Goal: Information Seeking & Learning: Compare options

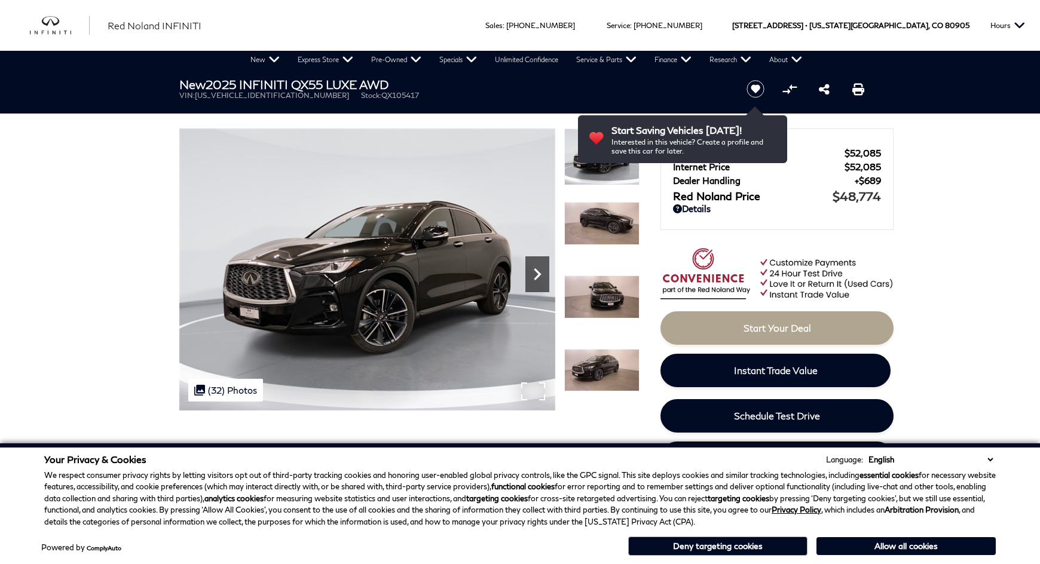
click at [532, 277] on icon "Next" at bounding box center [537, 274] width 24 height 24
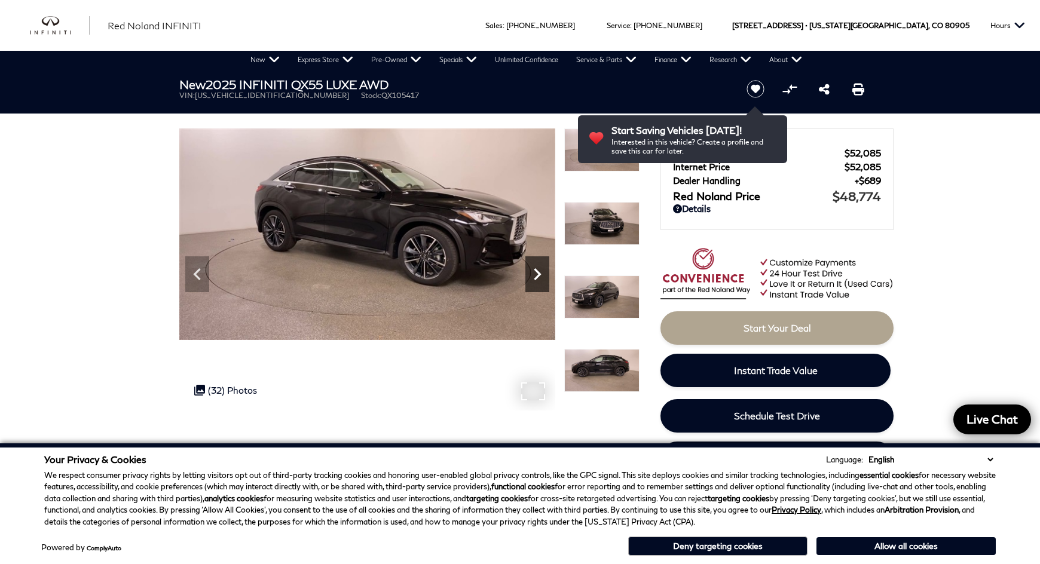
click at [536, 274] on icon "Next" at bounding box center [537, 274] width 24 height 24
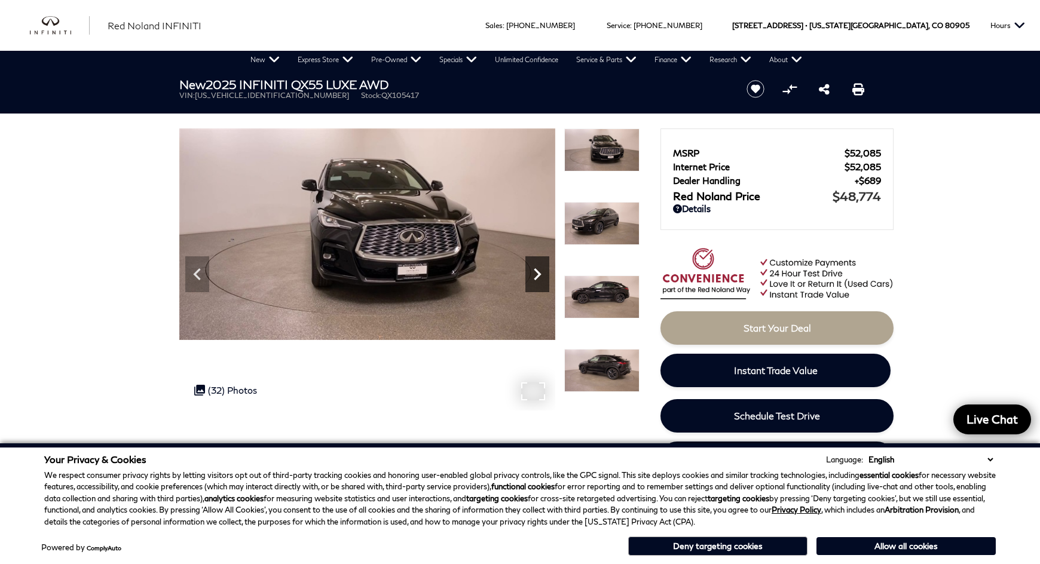
click at [536, 274] on icon "Next" at bounding box center [537, 274] width 24 height 24
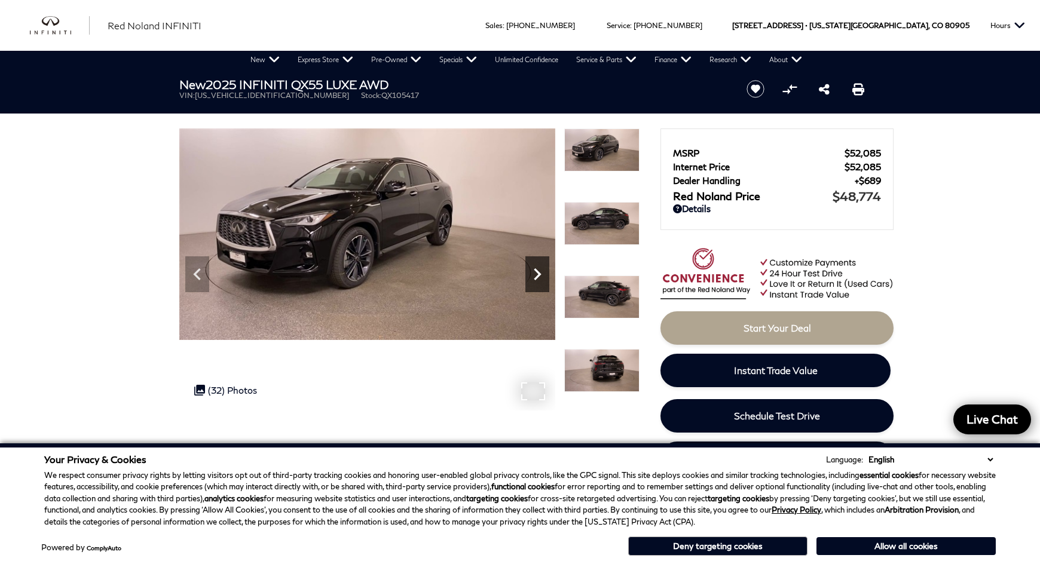
click at [536, 274] on icon "Next" at bounding box center [537, 274] width 24 height 24
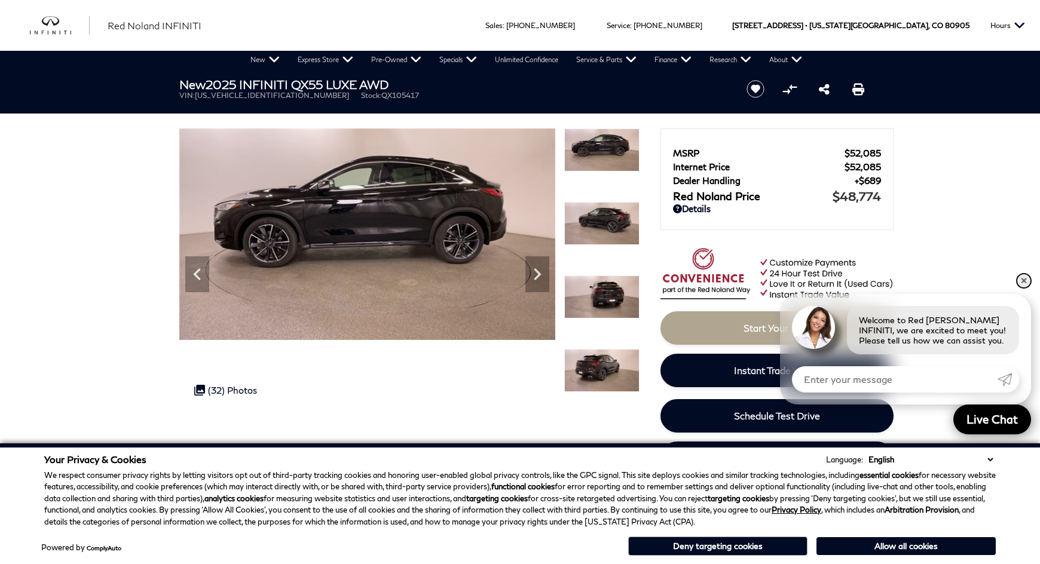
click at [1025, 280] on link "✕" at bounding box center [1024, 281] width 14 height 14
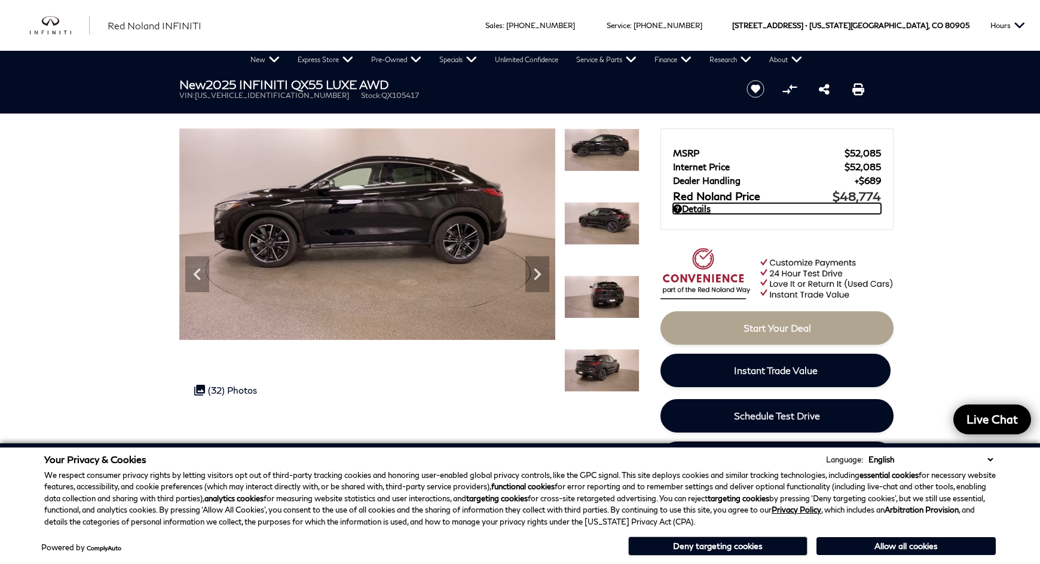
click at [675, 207] on icon at bounding box center [677, 208] width 9 height 9
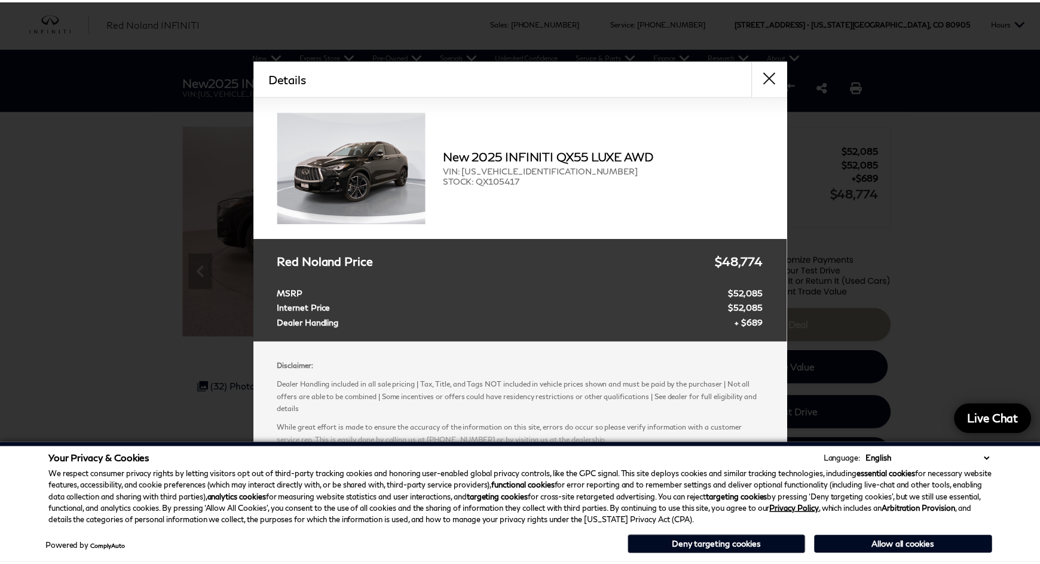
scroll to position [2, 0]
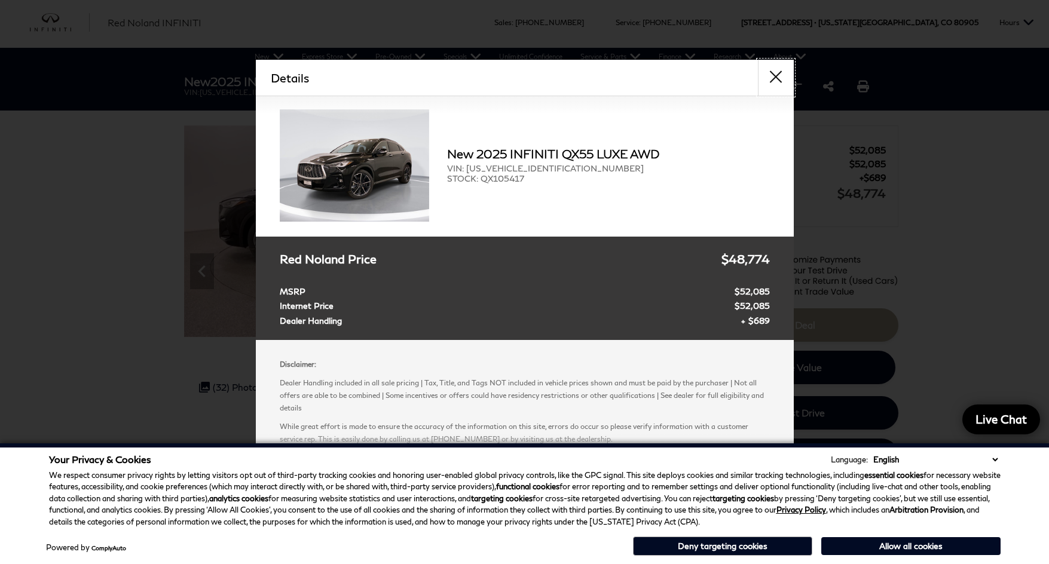
click at [773, 81] on button "close" at bounding box center [776, 78] width 36 height 36
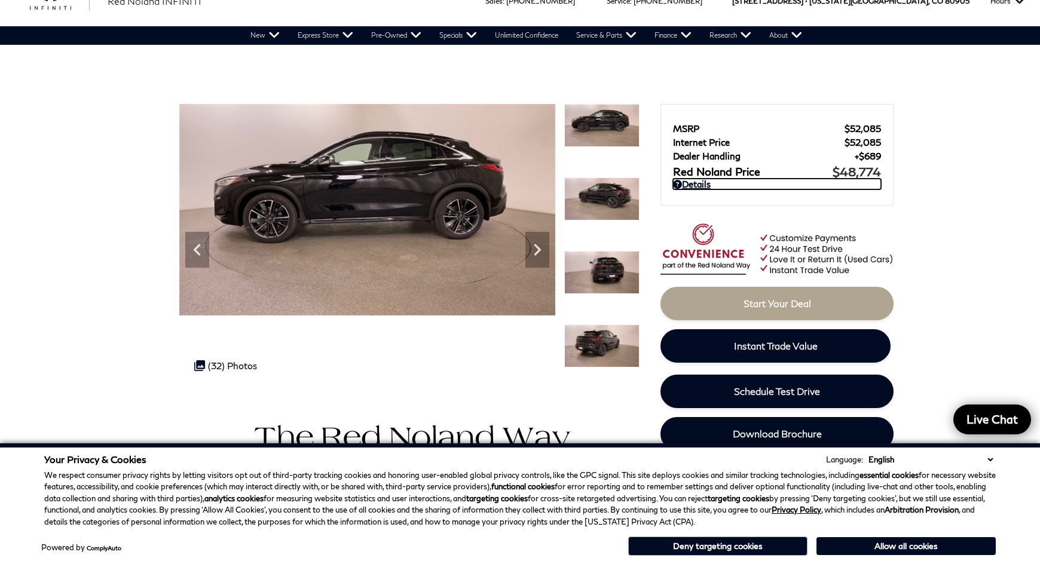
scroll to position [0, 0]
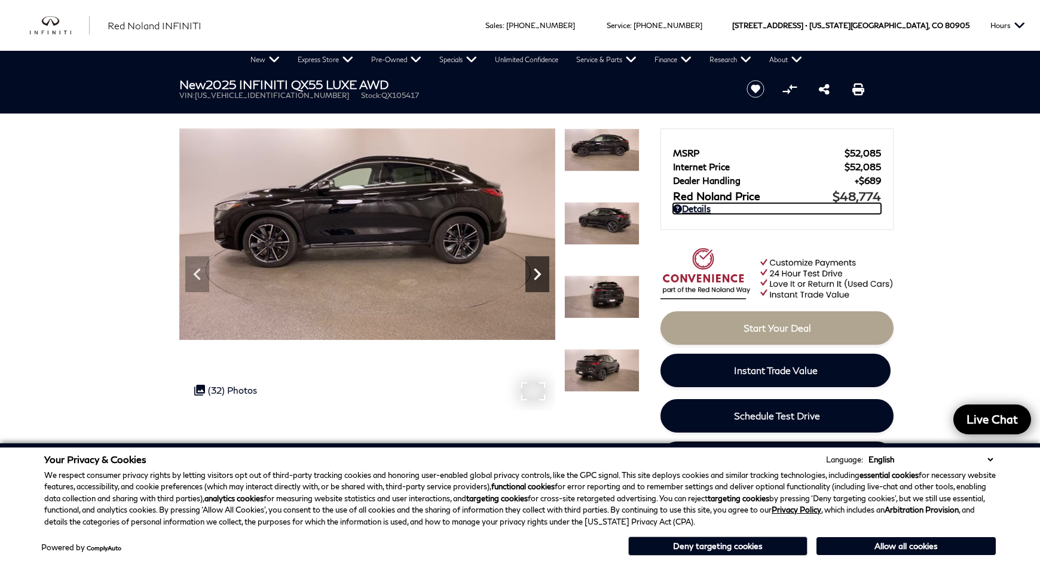
click at [538, 273] on icon "Next" at bounding box center [537, 274] width 7 height 12
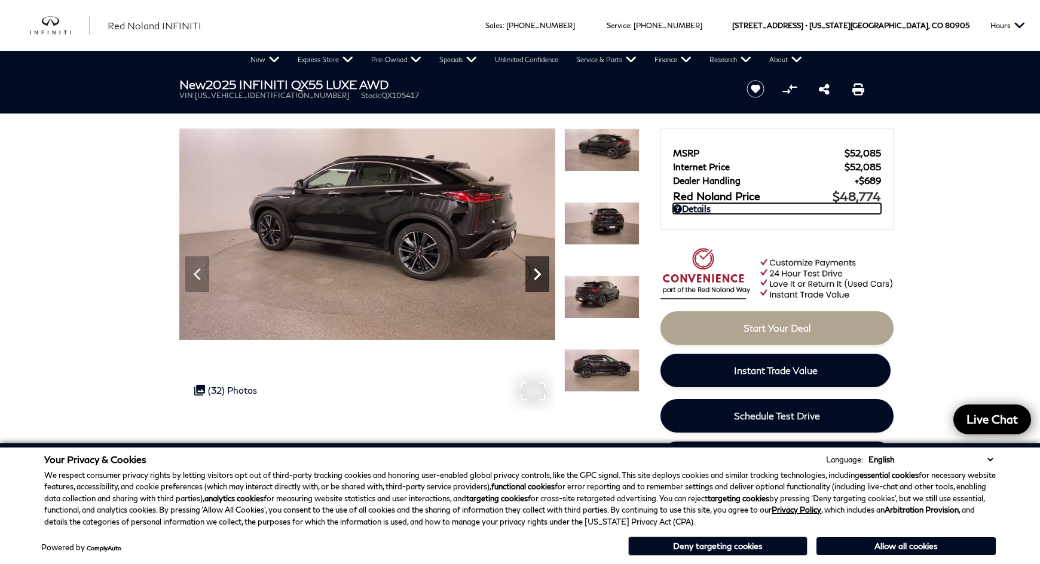
click at [538, 273] on icon "Next" at bounding box center [537, 274] width 7 height 12
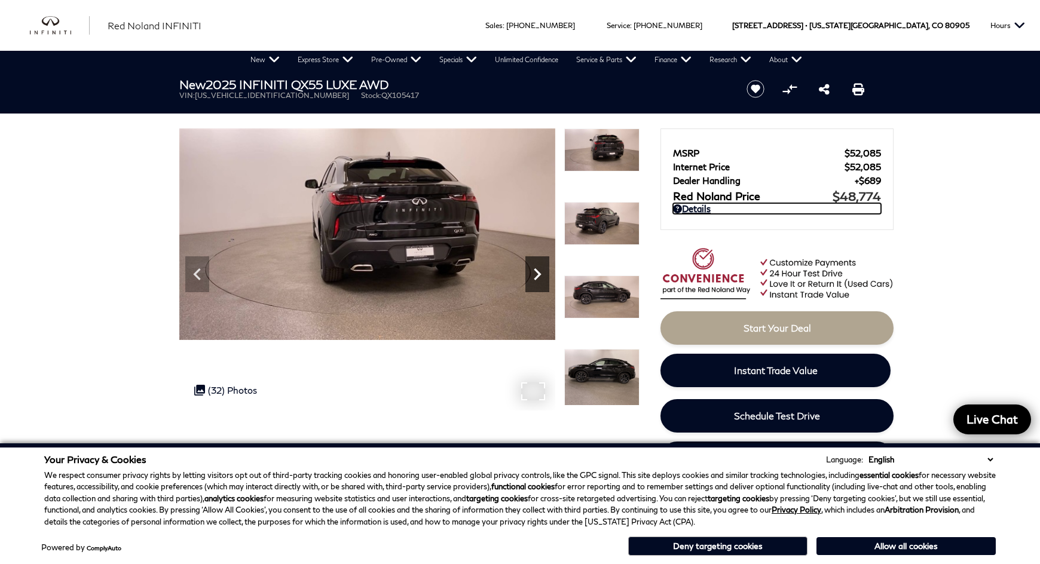
click at [538, 273] on icon "Next" at bounding box center [537, 274] width 7 height 12
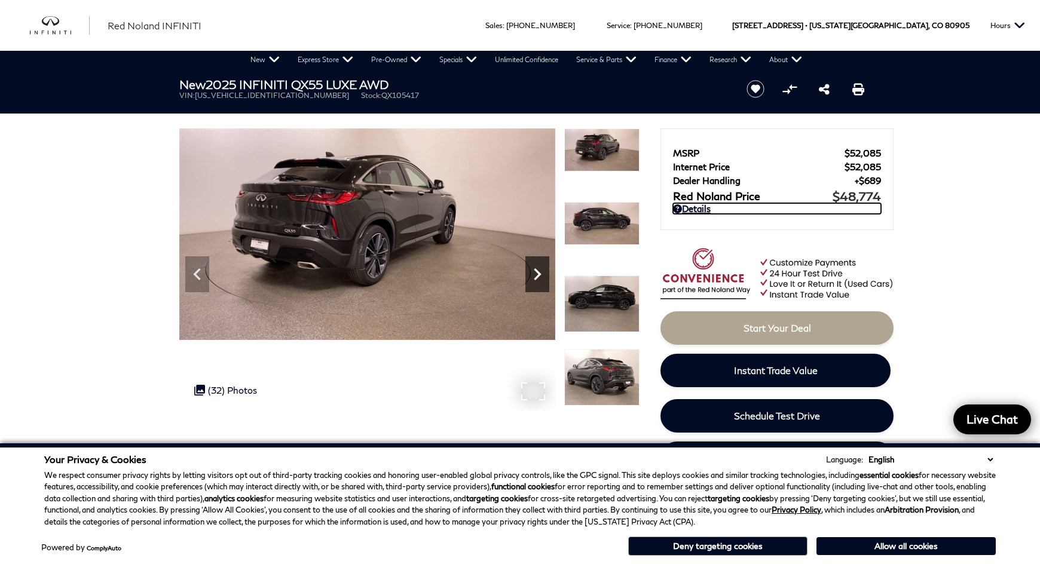
click at [538, 273] on icon "Next" at bounding box center [537, 274] width 7 height 12
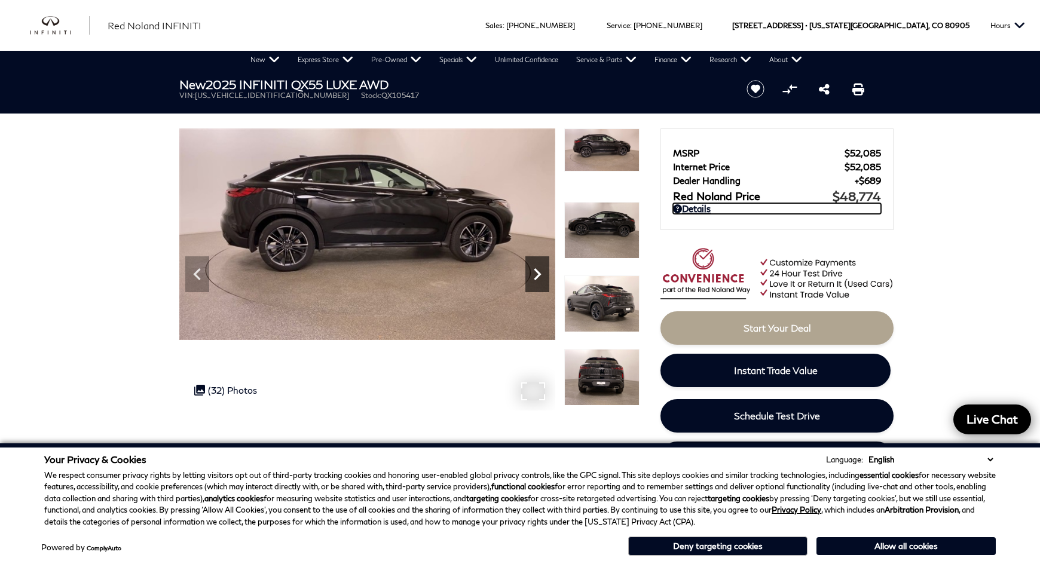
click at [536, 274] on icon "Next" at bounding box center [537, 274] width 24 height 24
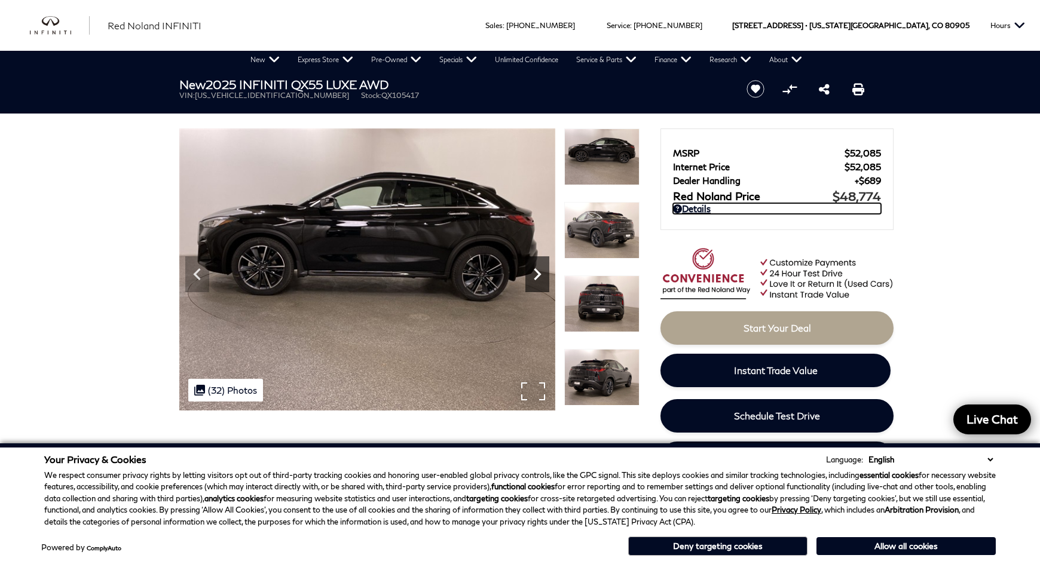
click at [536, 274] on icon "Next" at bounding box center [537, 274] width 24 height 24
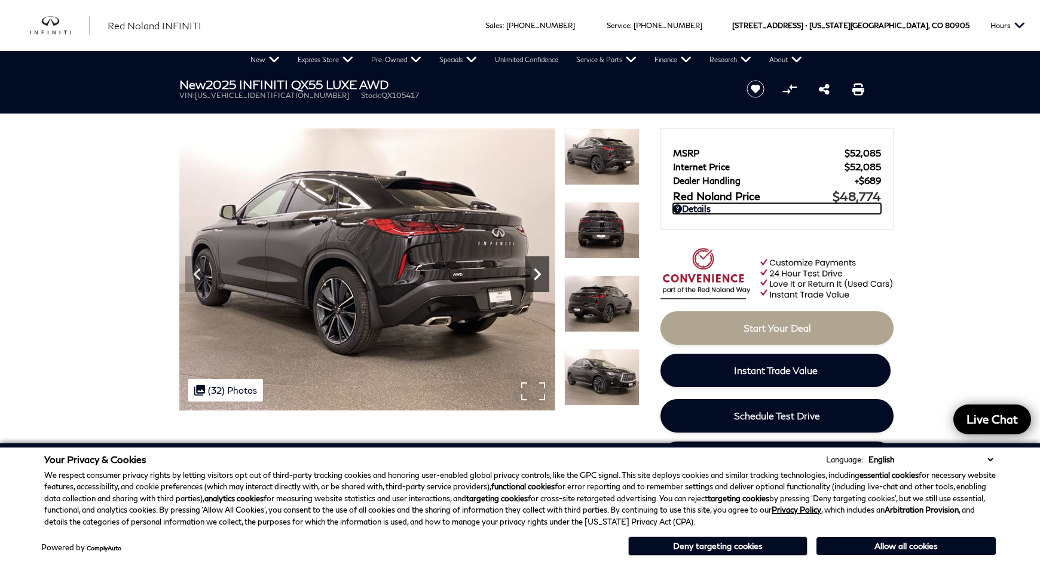
click at [536, 274] on icon "Next" at bounding box center [537, 274] width 24 height 24
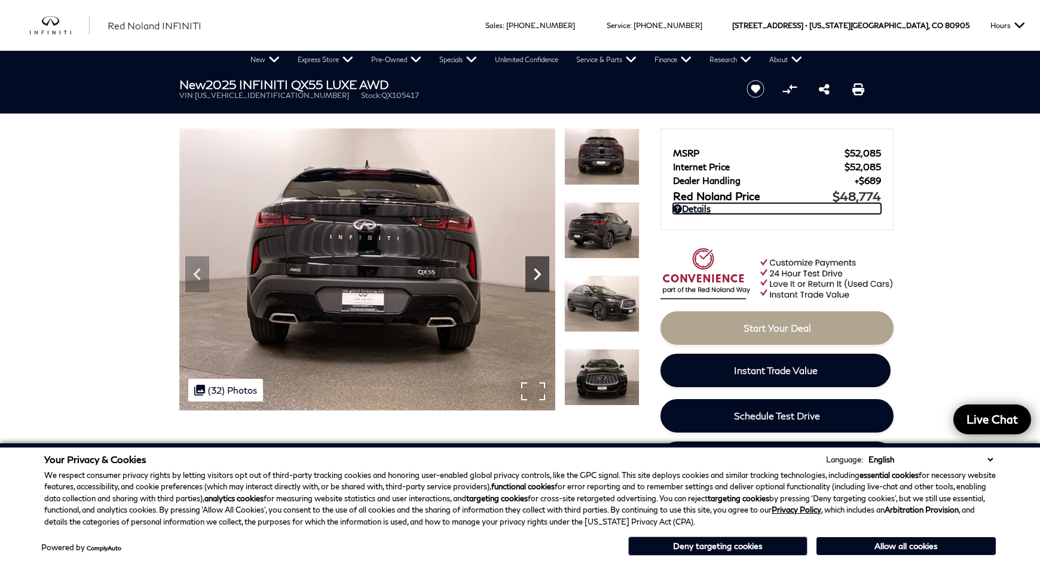
click at [536, 274] on icon "Next" at bounding box center [537, 274] width 24 height 24
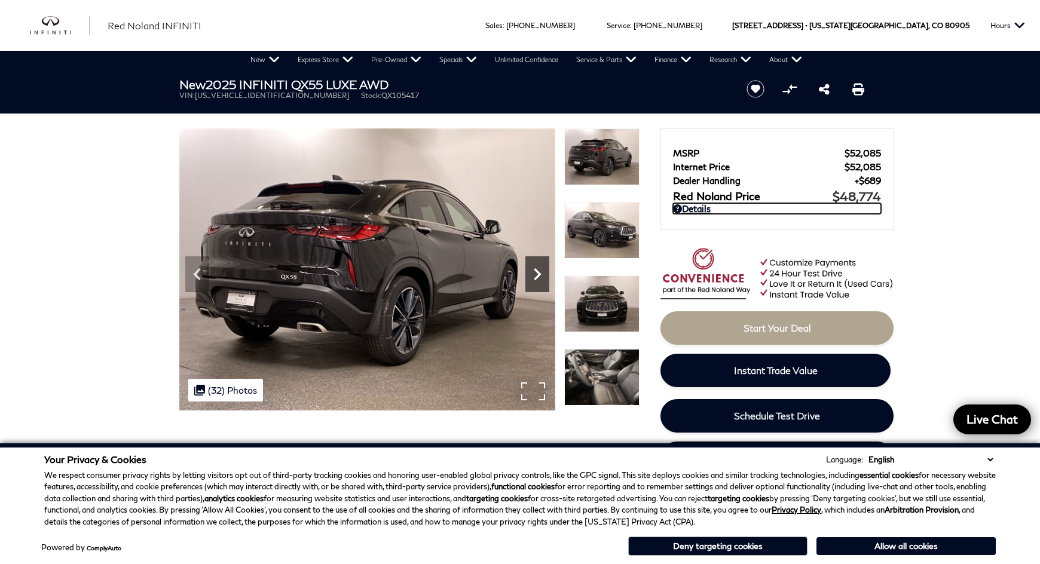
click at [536, 274] on icon "Next" at bounding box center [537, 274] width 24 height 24
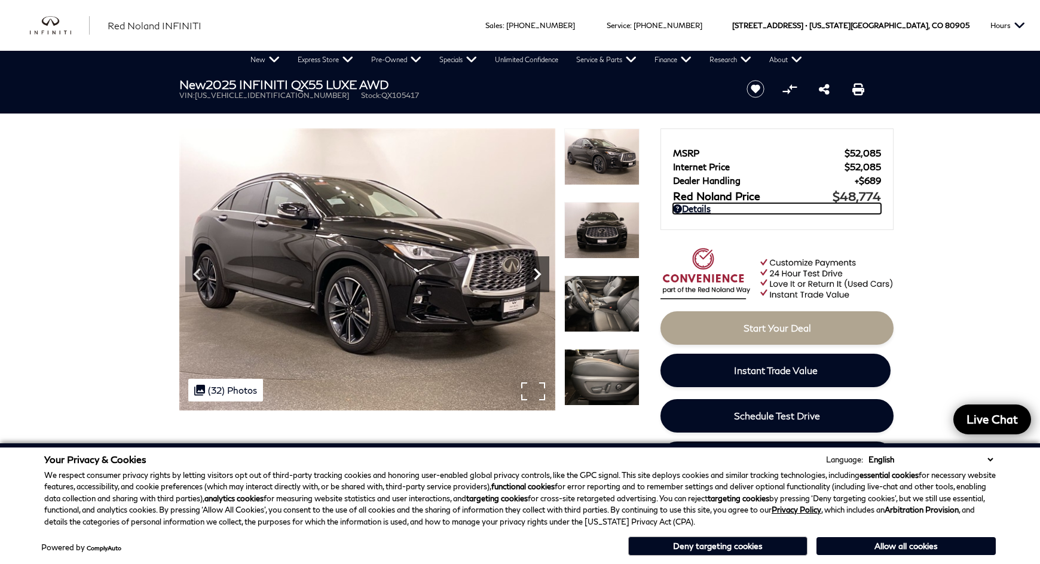
click at [536, 274] on icon "Next" at bounding box center [537, 274] width 24 height 24
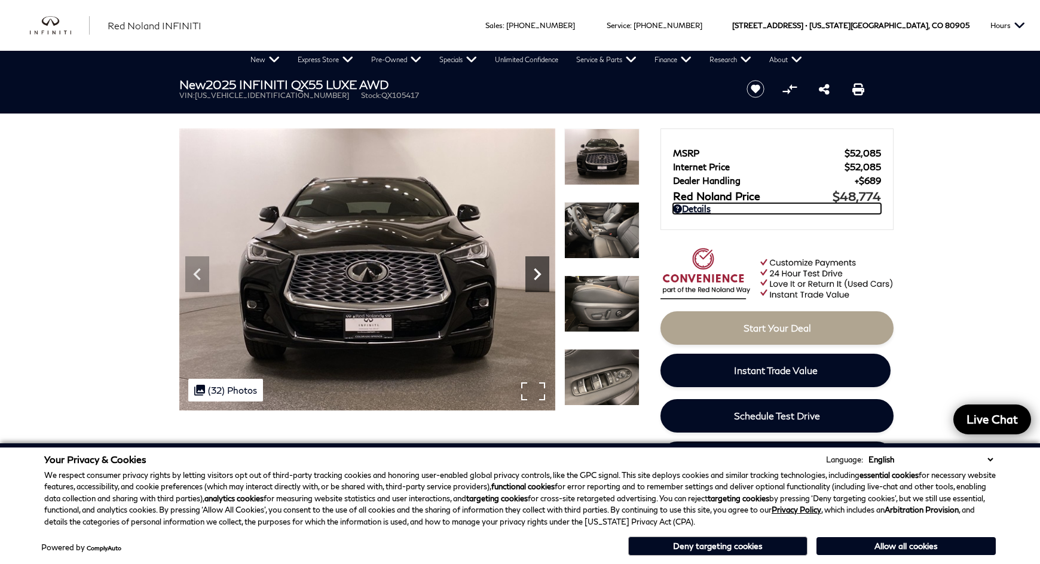
click at [536, 274] on icon "Next" at bounding box center [537, 274] width 24 height 24
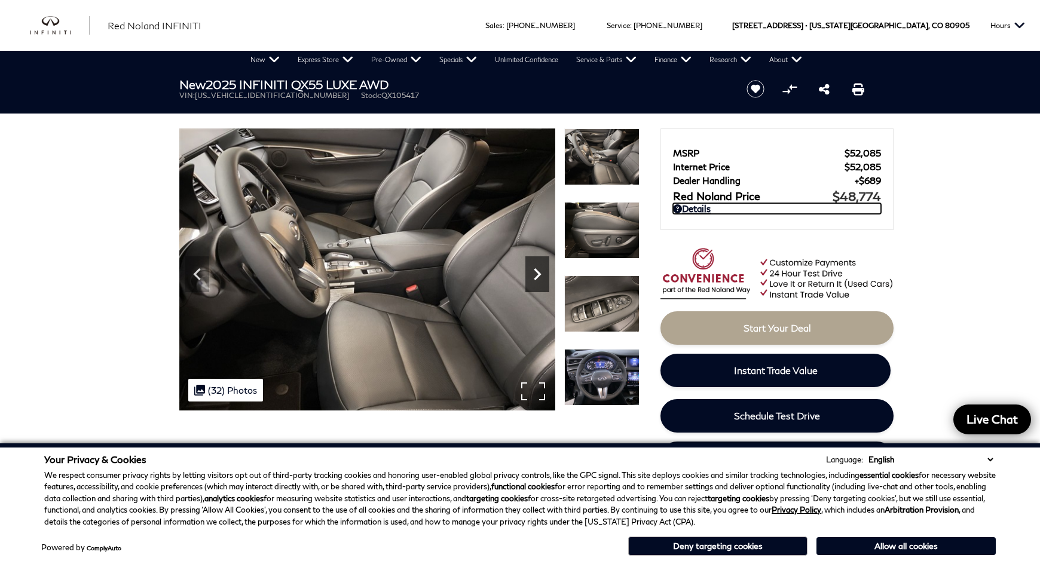
click at [536, 274] on icon "Next" at bounding box center [537, 274] width 24 height 24
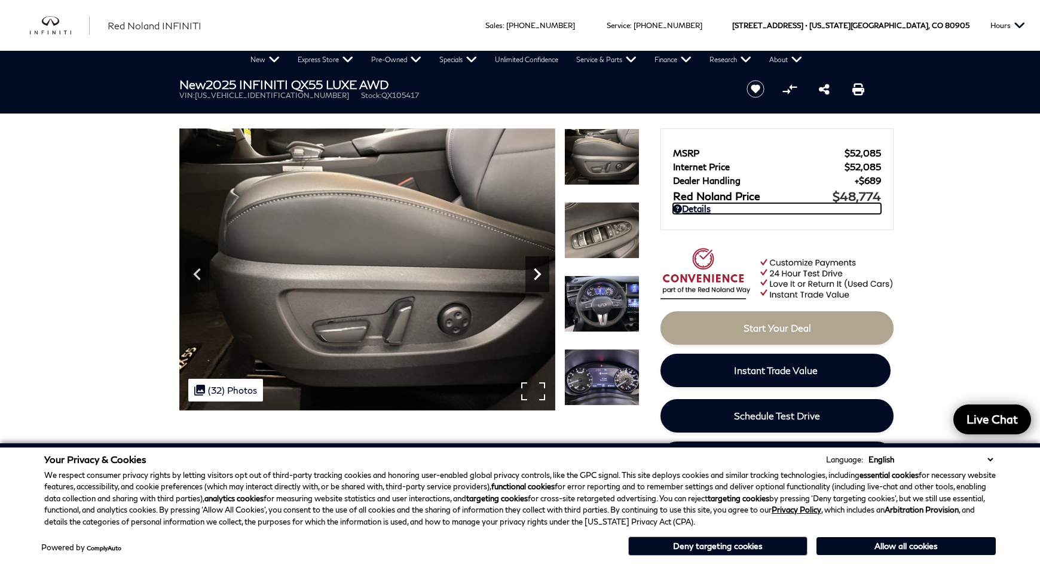
click at [536, 274] on icon "Next" at bounding box center [537, 274] width 24 height 24
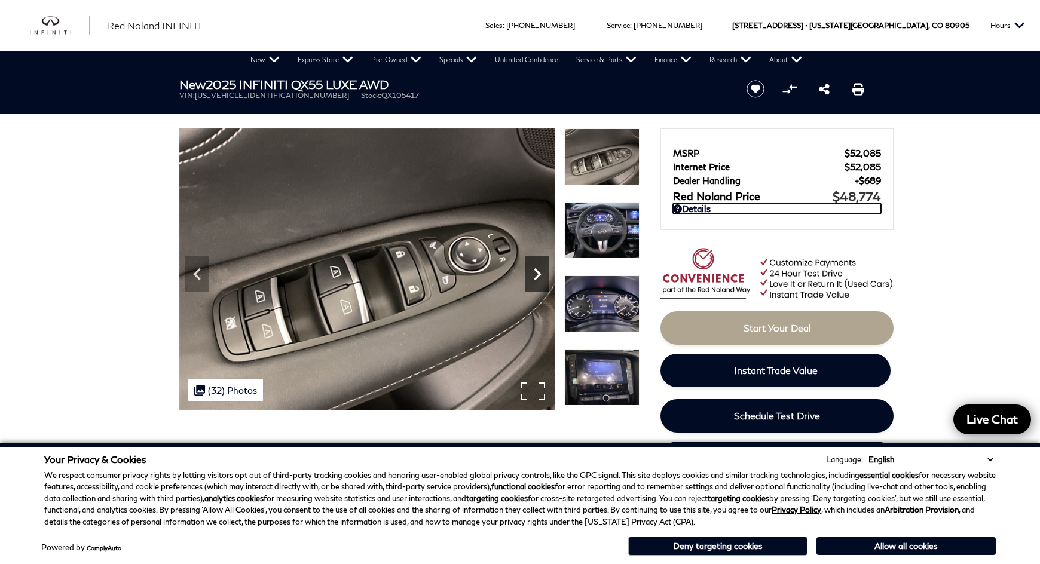
click at [536, 274] on icon "Next" at bounding box center [537, 274] width 24 height 24
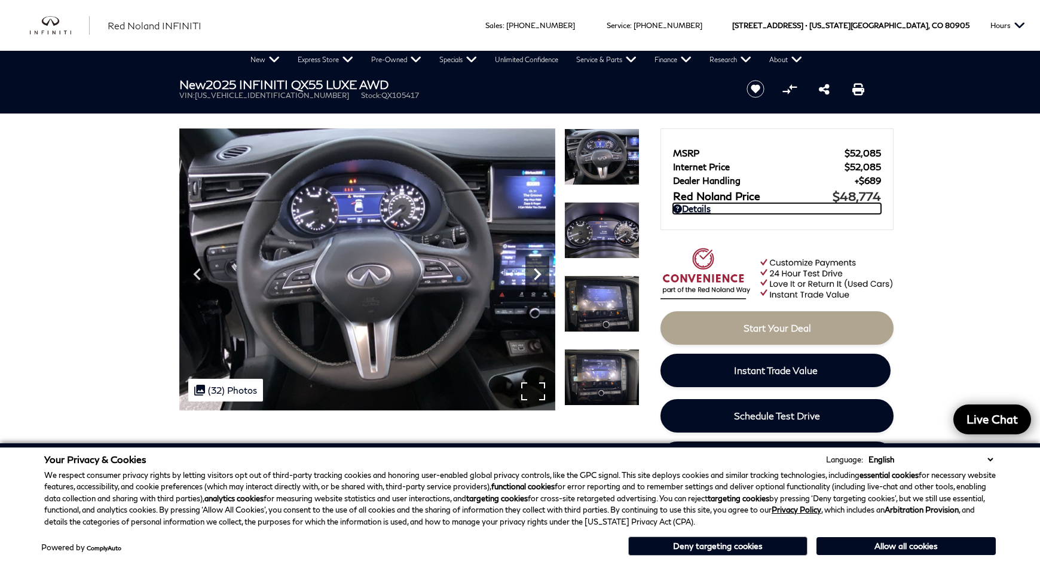
click at [534, 266] on icon "Next" at bounding box center [537, 274] width 24 height 24
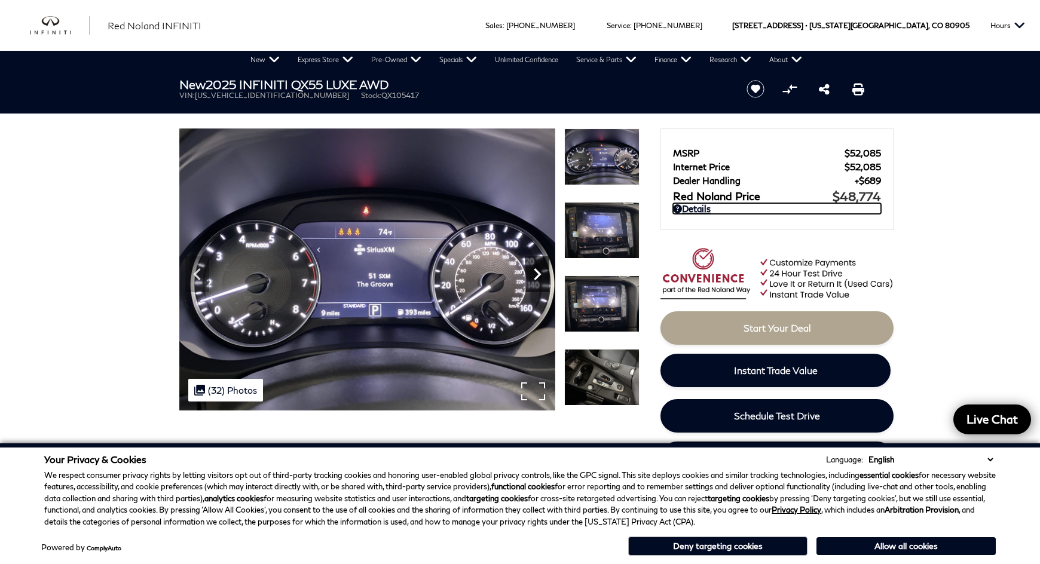
click at [534, 266] on icon "Next" at bounding box center [537, 274] width 24 height 24
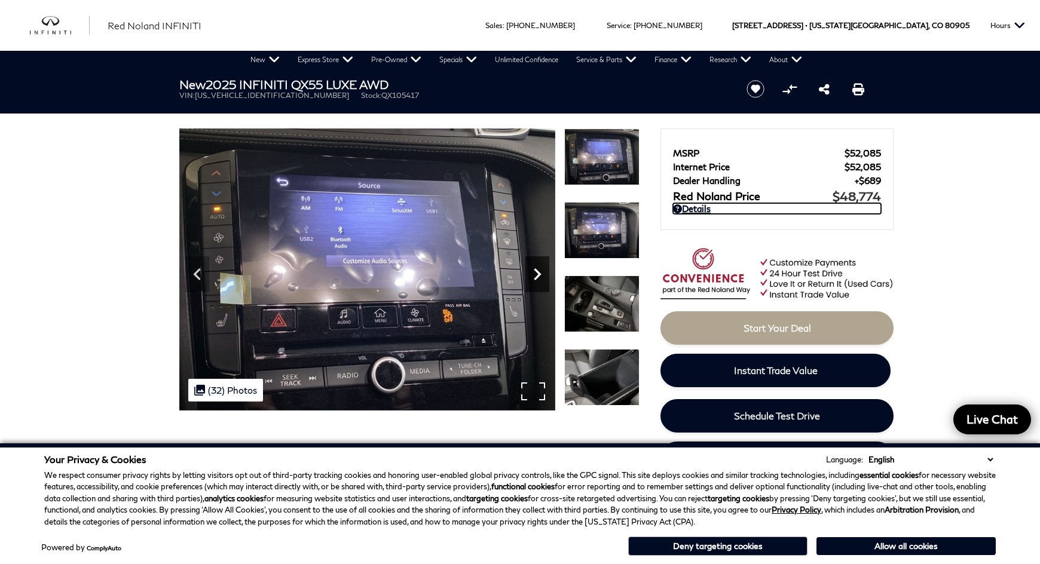
click at [534, 266] on icon "Next" at bounding box center [537, 274] width 24 height 24
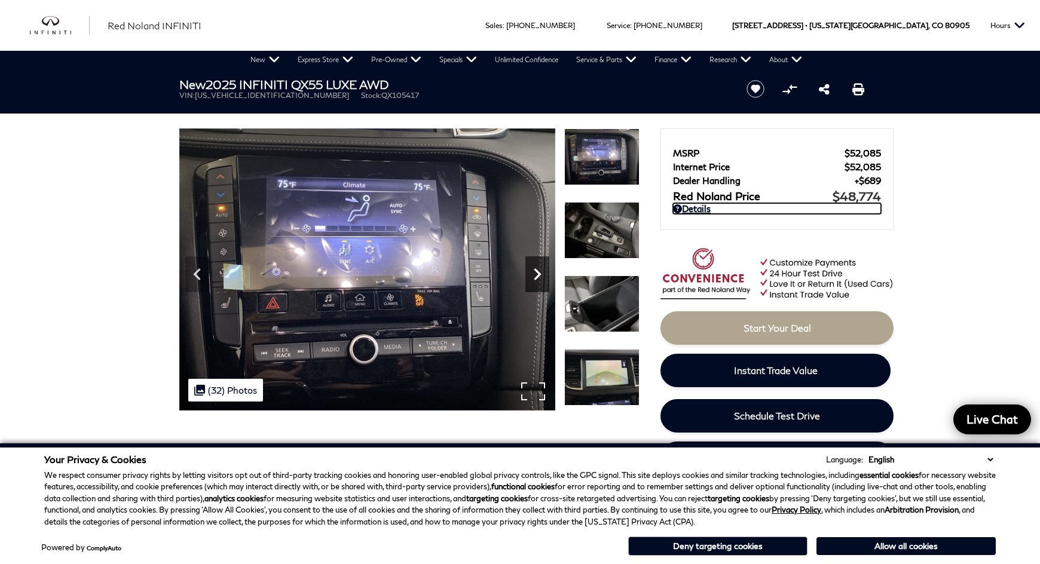
click at [534, 266] on icon "Next" at bounding box center [537, 274] width 24 height 24
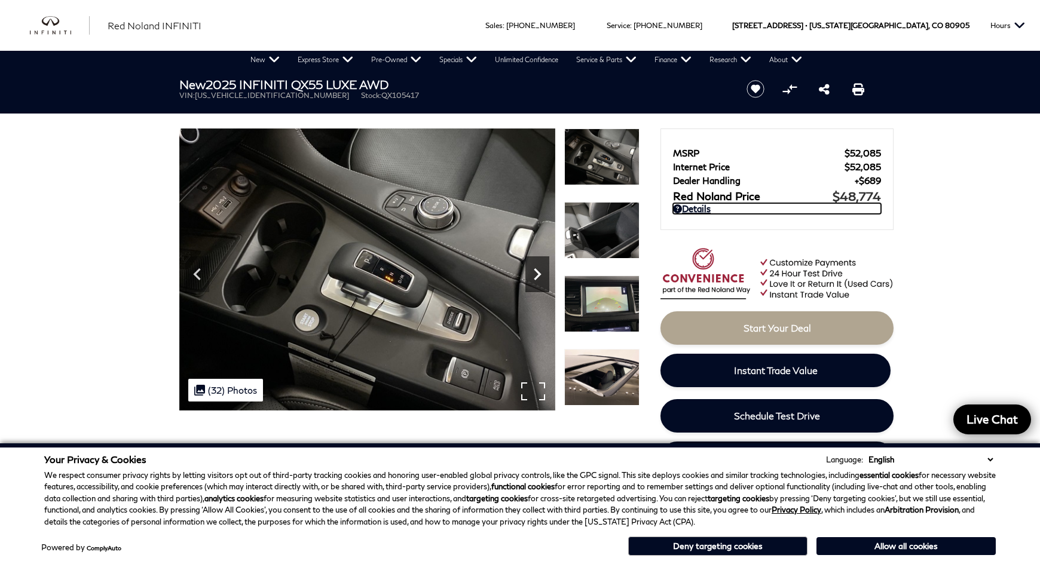
click at [534, 266] on icon "Next" at bounding box center [537, 274] width 24 height 24
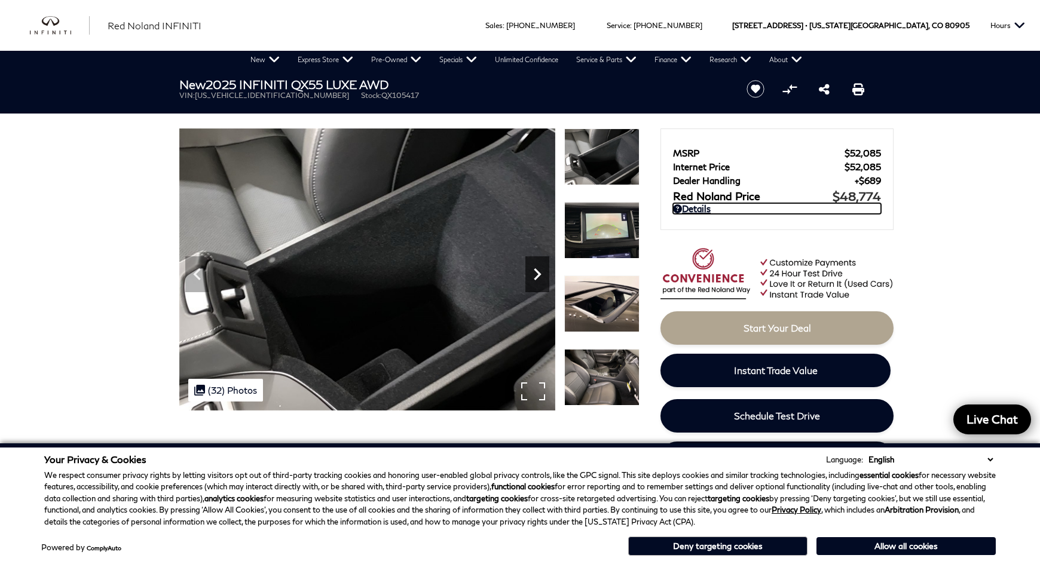
click at [534, 266] on icon "Next" at bounding box center [537, 274] width 24 height 24
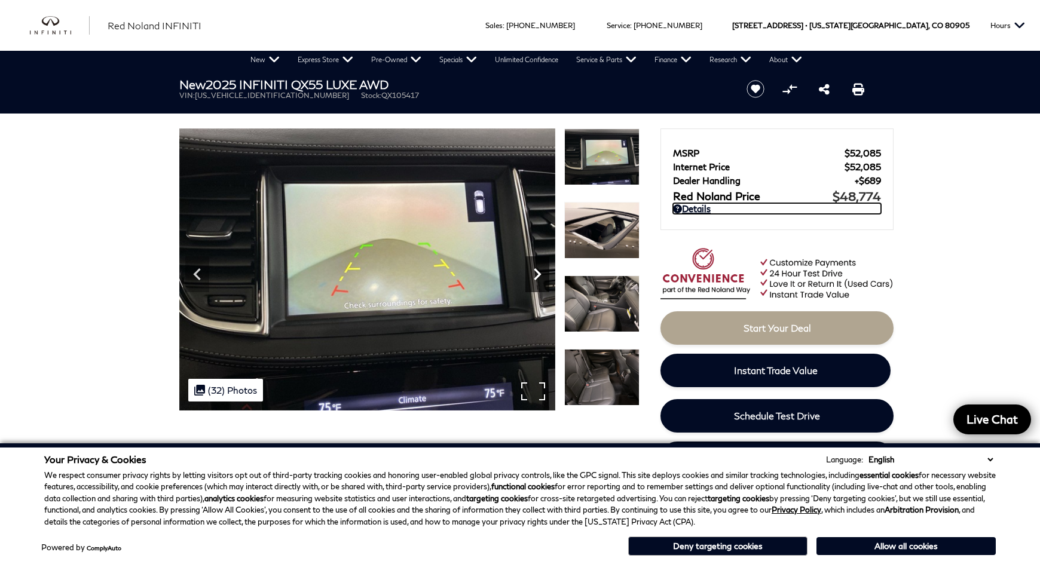
click at [534, 266] on icon "Next" at bounding box center [537, 274] width 24 height 24
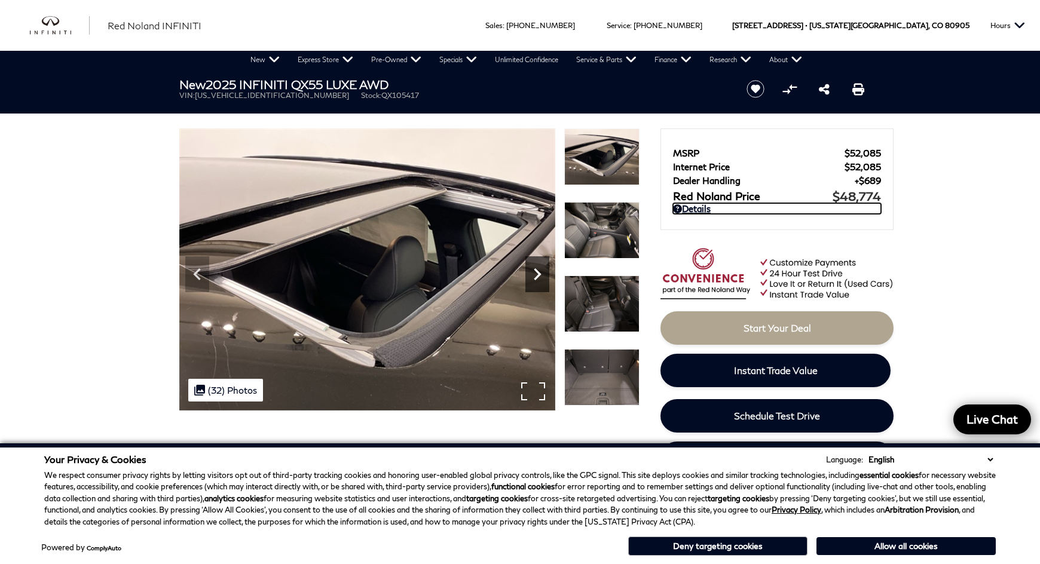
click at [534, 266] on icon "Next" at bounding box center [537, 274] width 24 height 24
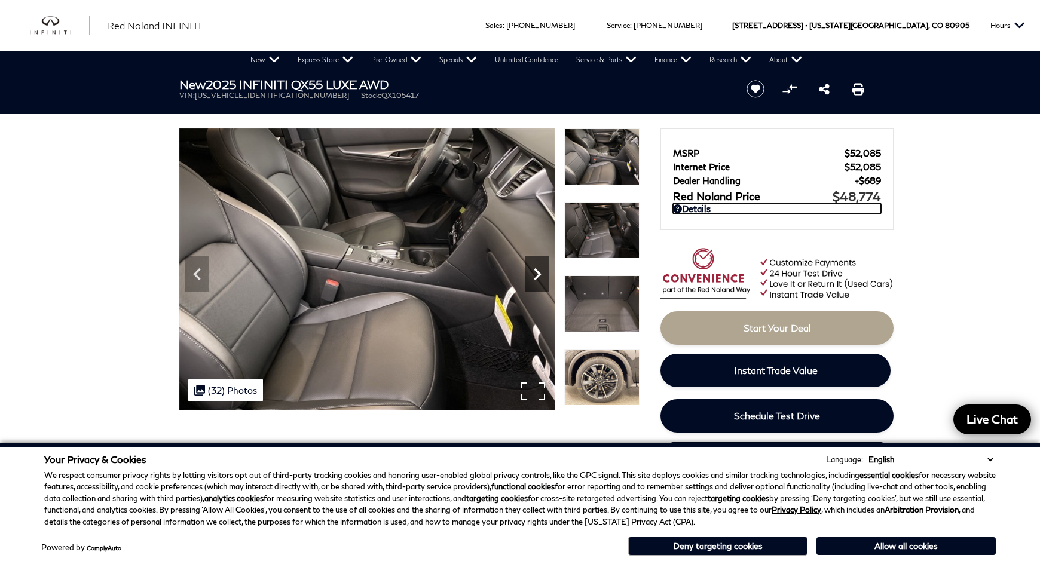
click at [534, 266] on icon "Next" at bounding box center [537, 274] width 24 height 24
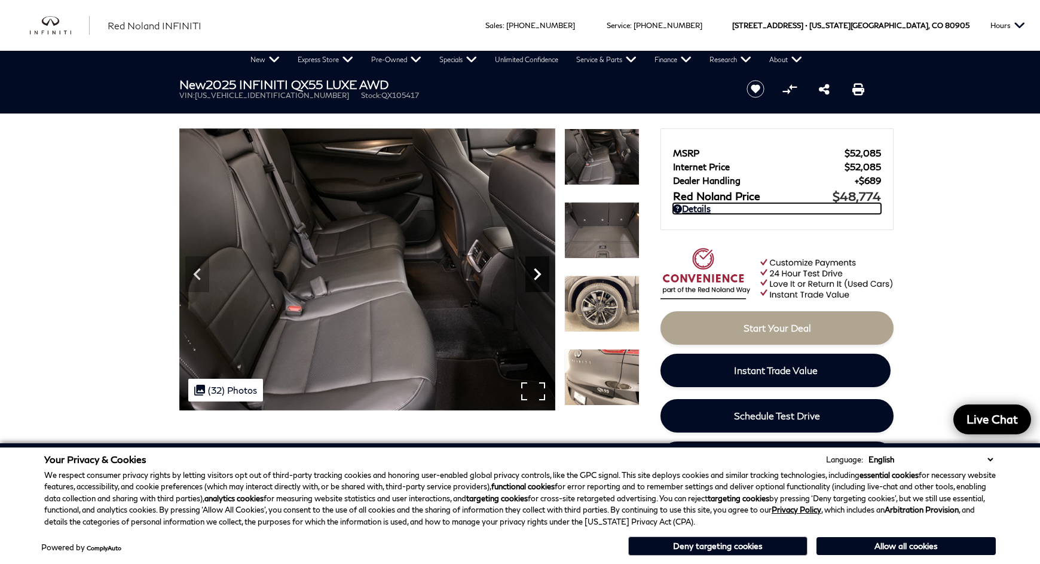
click at [534, 266] on icon "Next" at bounding box center [537, 274] width 24 height 24
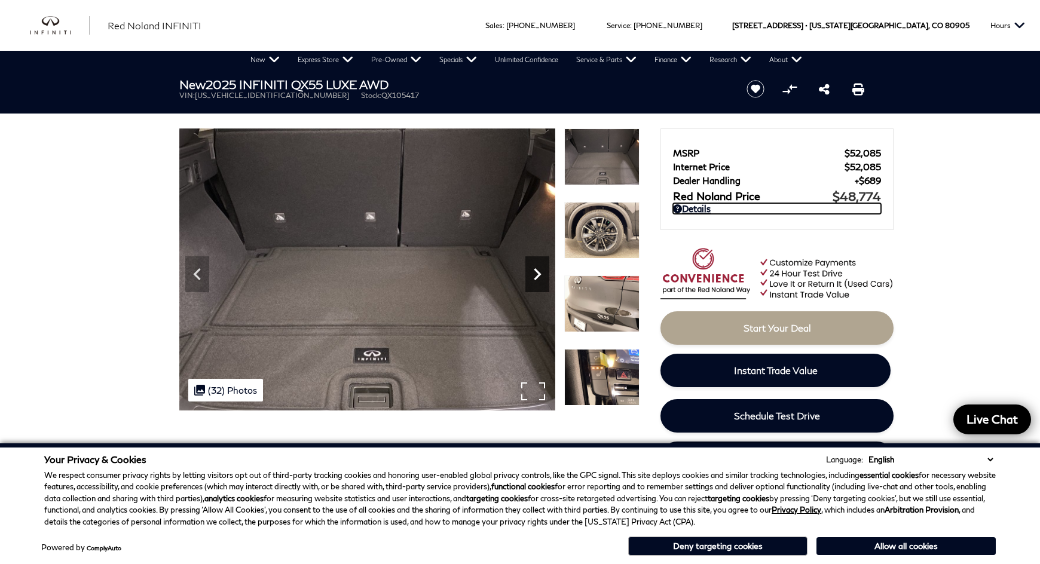
click at [534, 266] on icon "Next" at bounding box center [537, 274] width 24 height 24
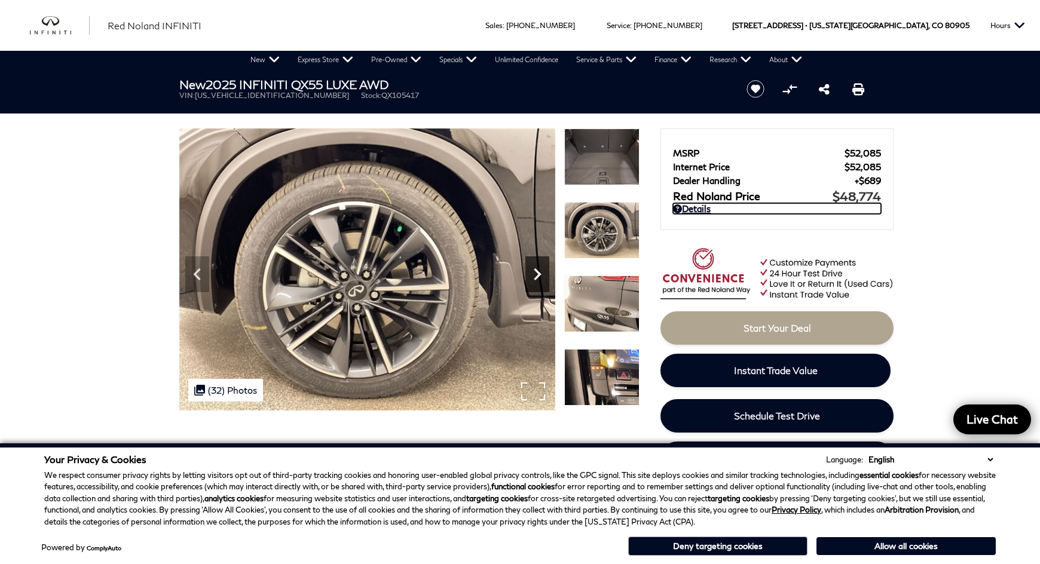
click at [534, 266] on icon "Next" at bounding box center [537, 274] width 24 height 24
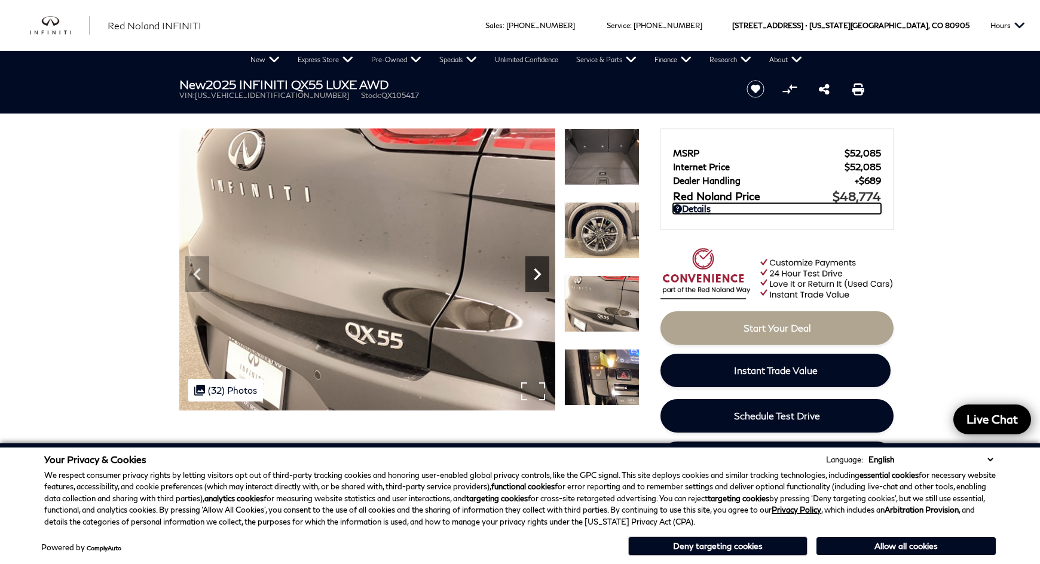
click at [534, 266] on icon "Next" at bounding box center [537, 274] width 24 height 24
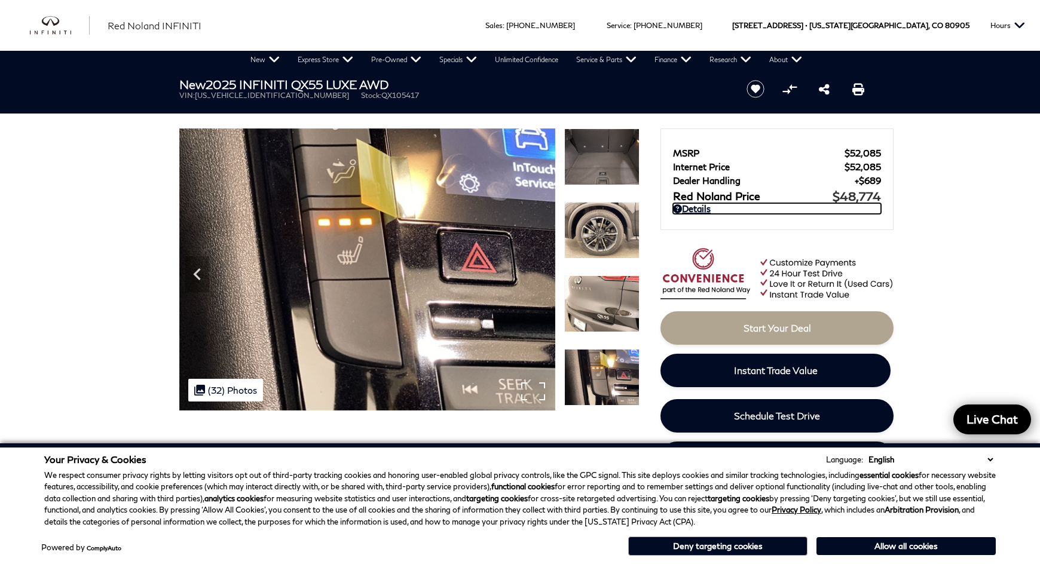
click at [534, 266] on img at bounding box center [367, 270] width 376 height 282
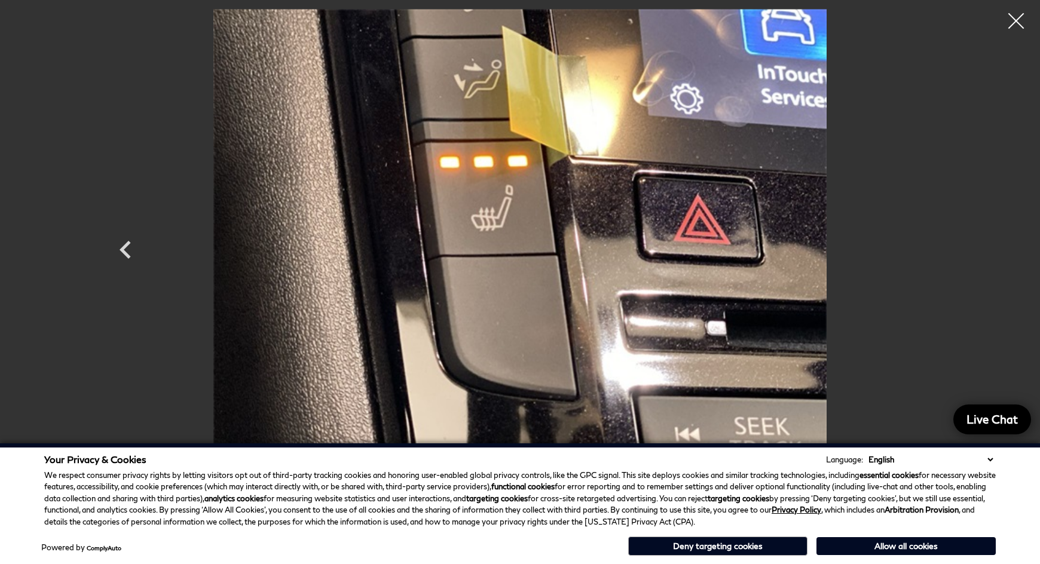
click at [1013, 17] on div at bounding box center [1017, 21] width 32 height 32
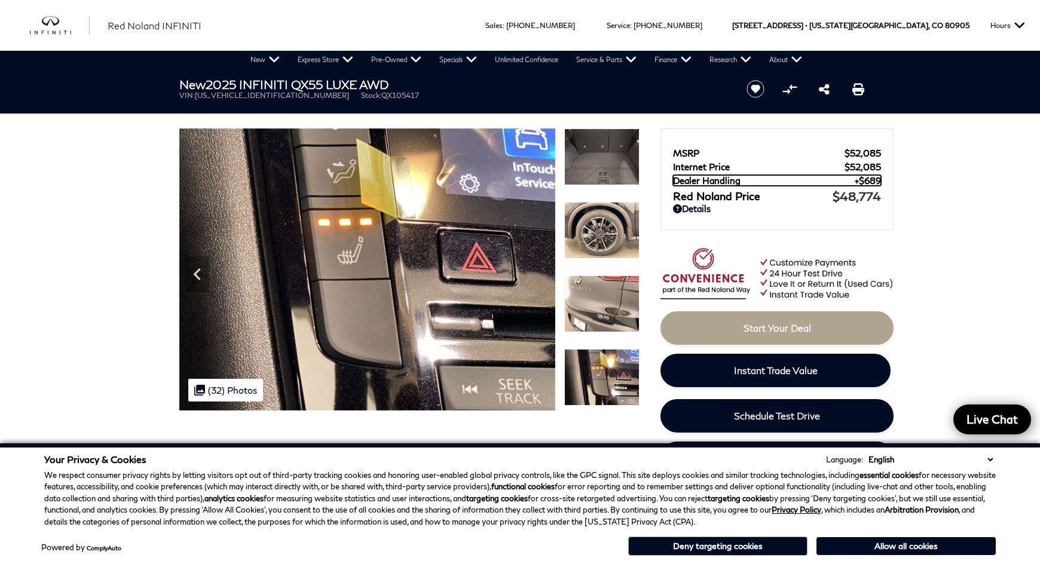
click at [836, 185] on span "Dealer Handling" at bounding box center [764, 180] width 182 height 11
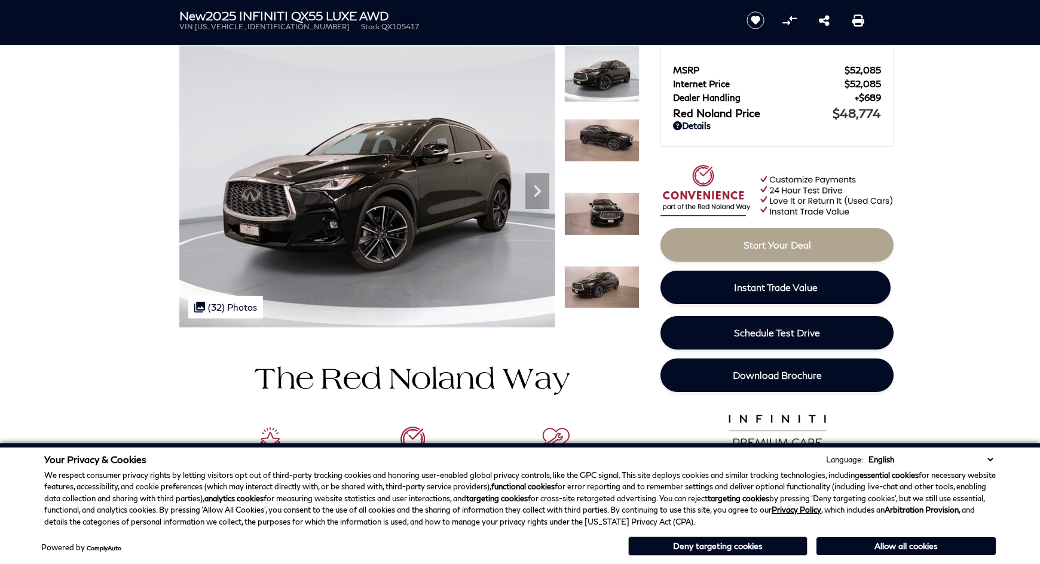
scroll to position [100, 0]
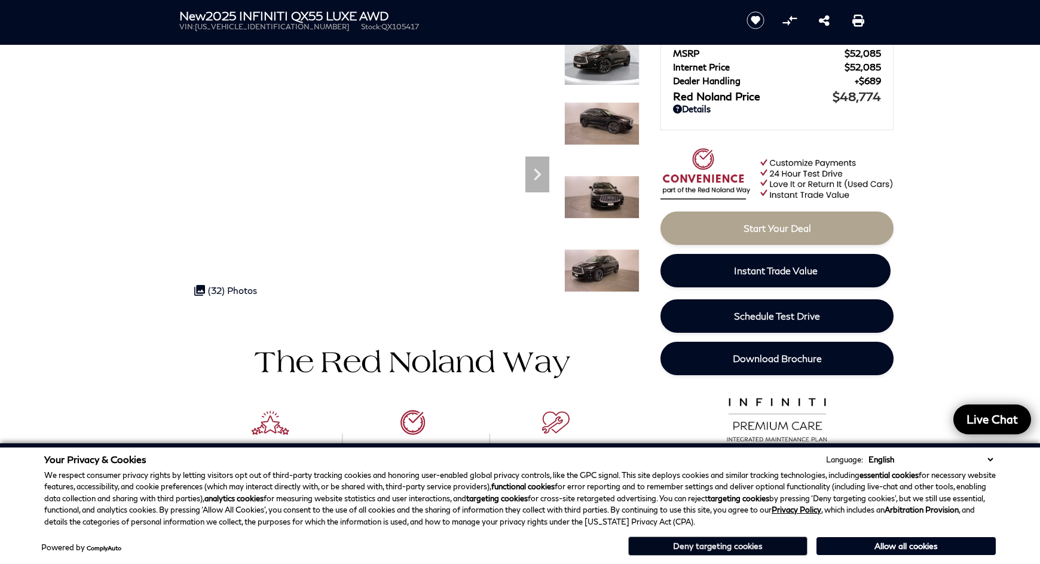
click at [748, 546] on button "Deny targeting cookies" at bounding box center [717, 546] width 179 height 19
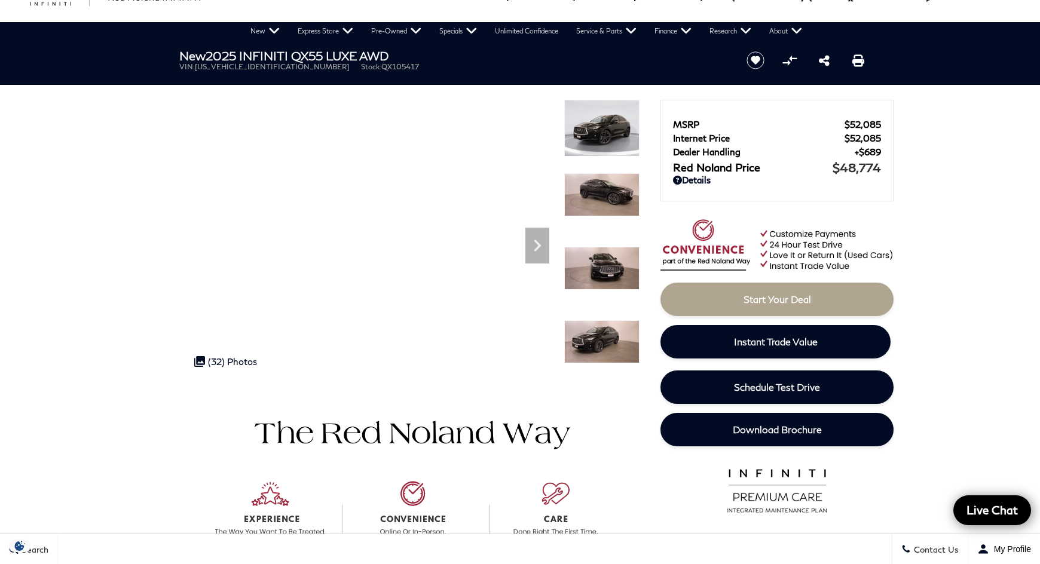
scroll to position [0, 0]
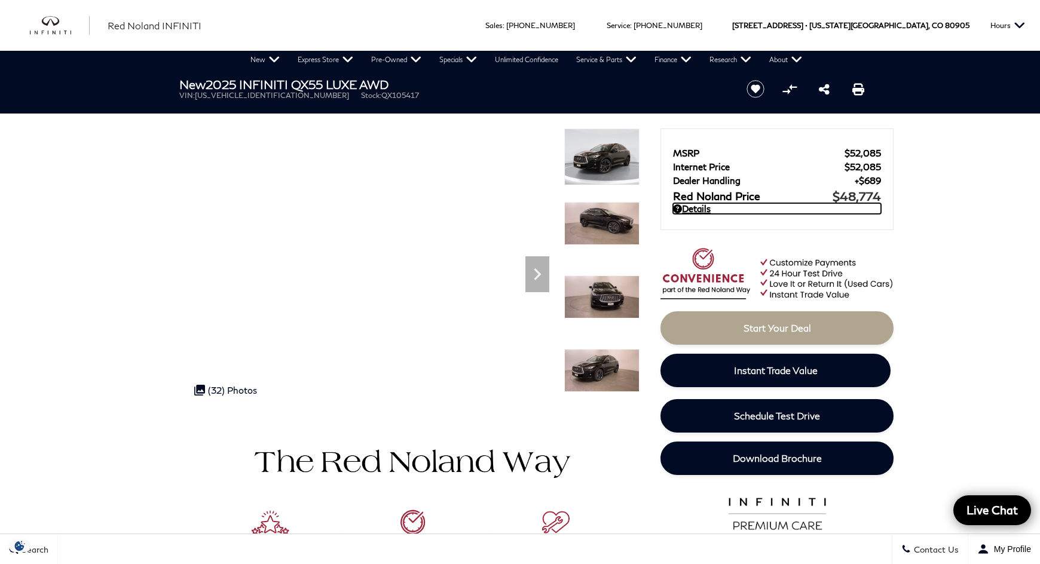
click at [684, 207] on link "Details" at bounding box center [777, 208] width 208 height 11
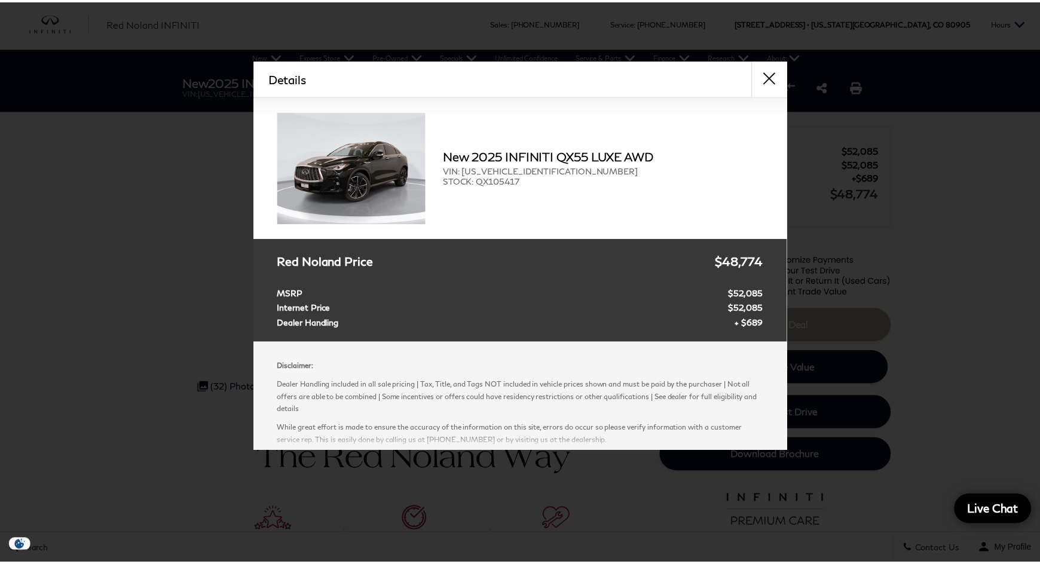
scroll to position [2, 0]
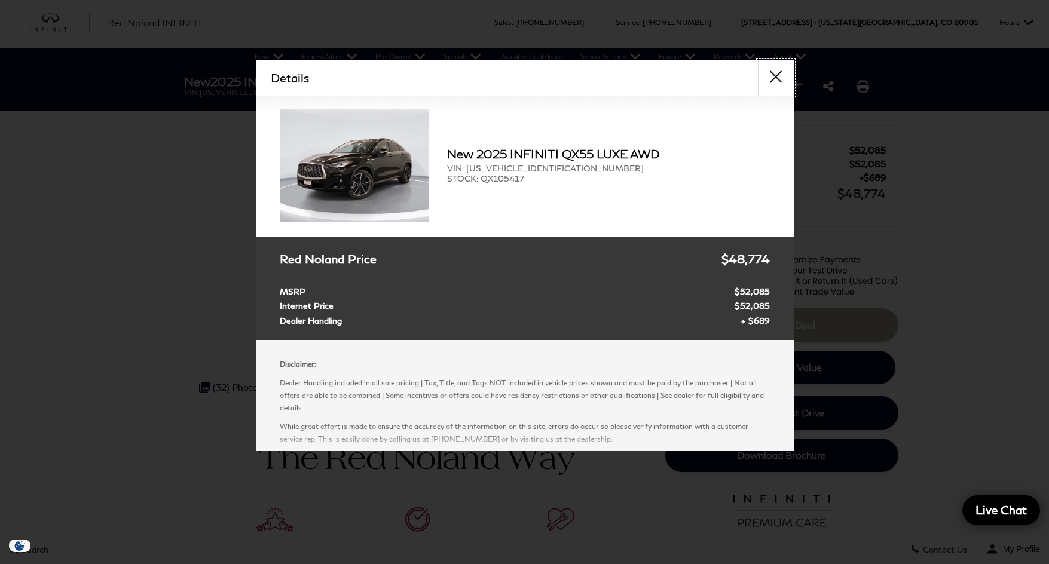
click at [773, 74] on button "close" at bounding box center [776, 78] width 36 height 36
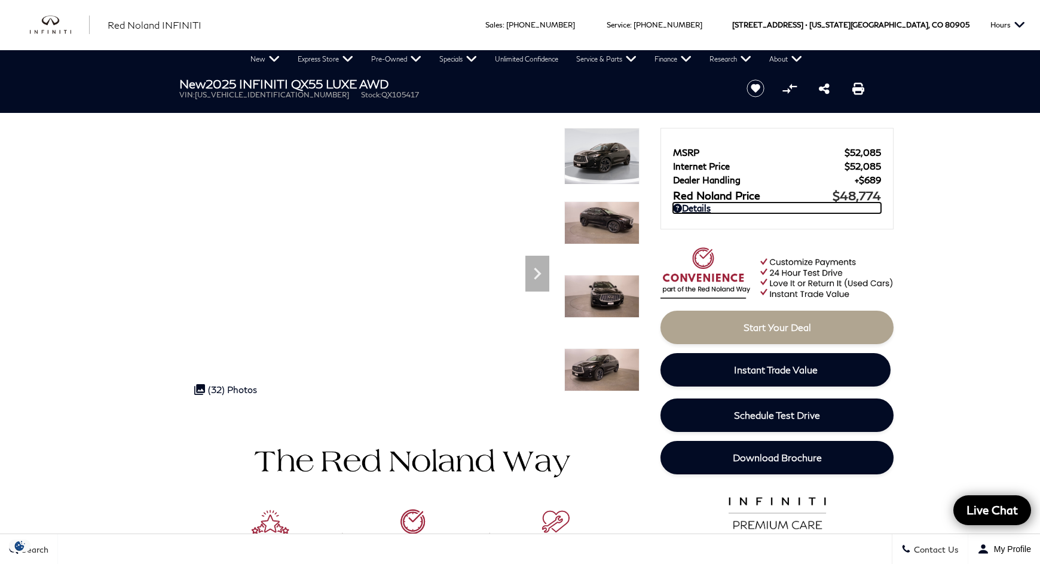
scroll to position [0, 0]
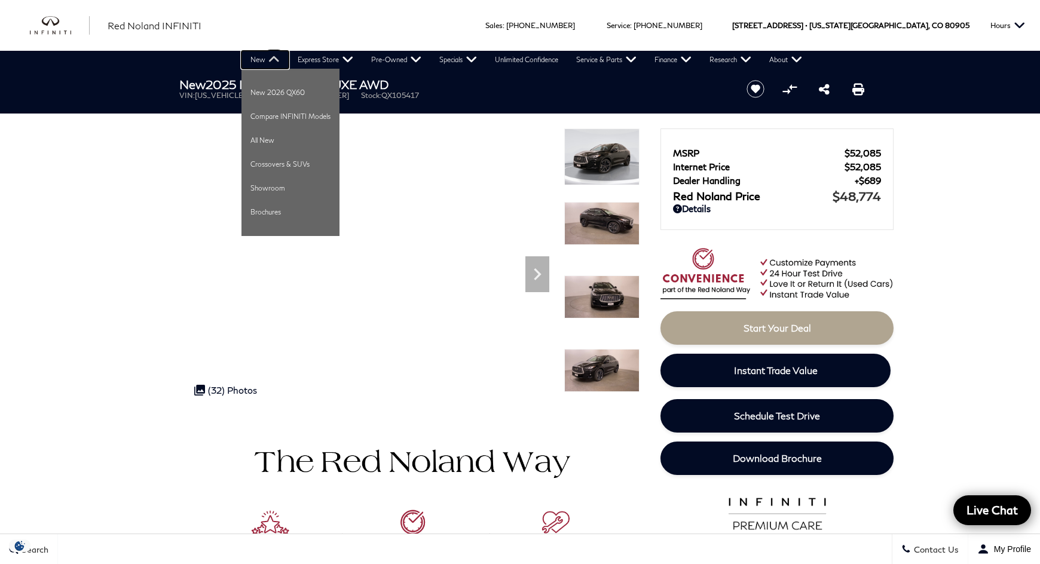
click at [261, 57] on link "New" at bounding box center [264, 60] width 47 height 18
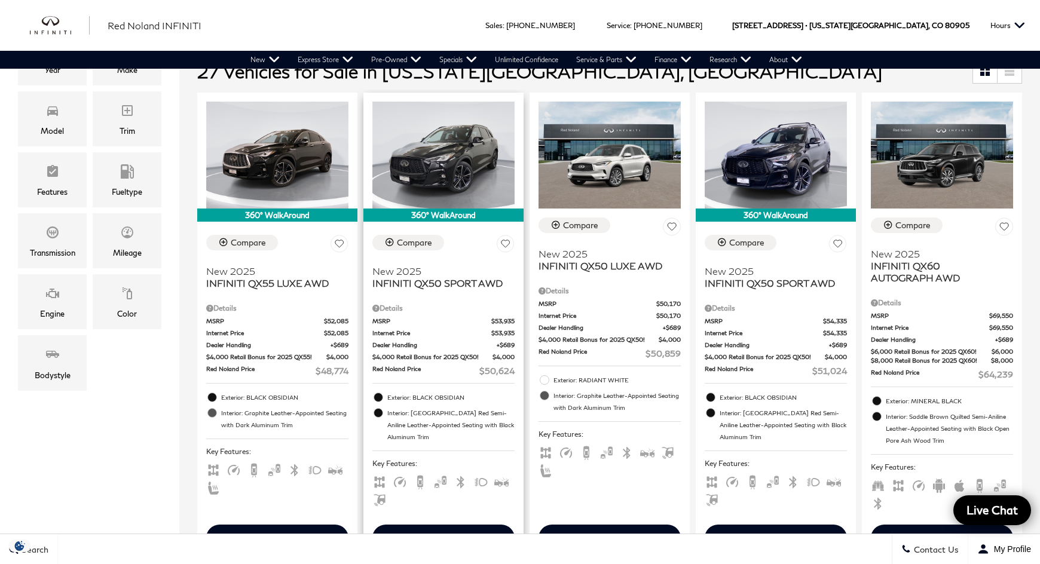
scroll to position [299, 0]
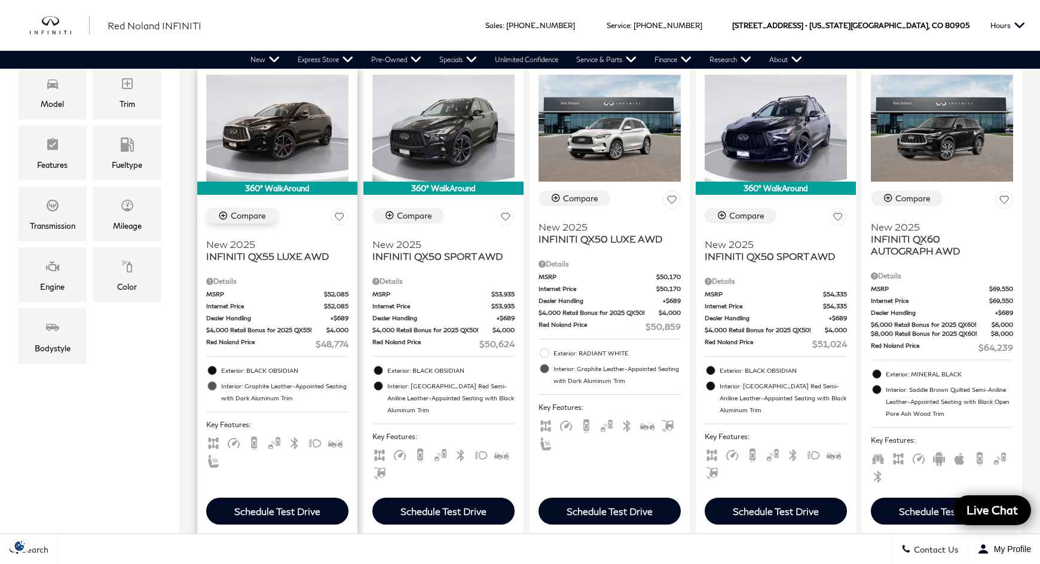
click at [252, 216] on div "Compare" at bounding box center [248, 215] width 35 height 11
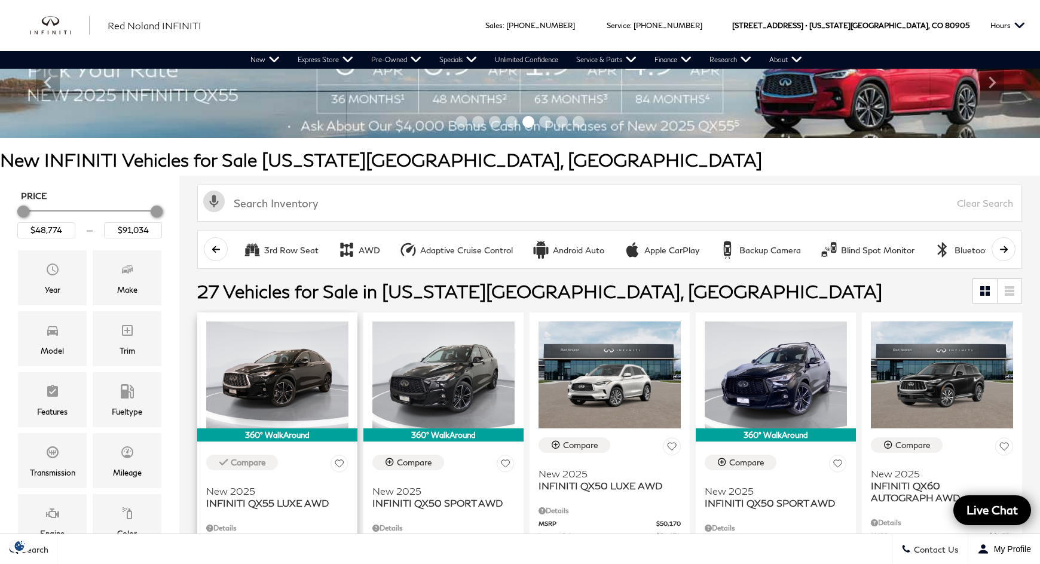
scroll to position [0, 0]
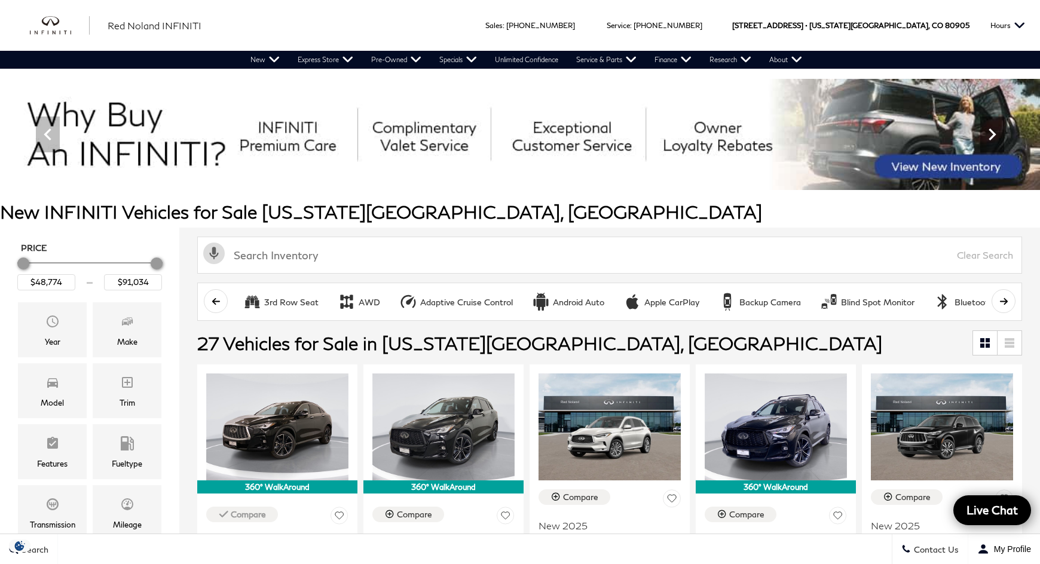
click at [995, 133] on icon "Next" at bounding box center [992, 135] width 24 height 24
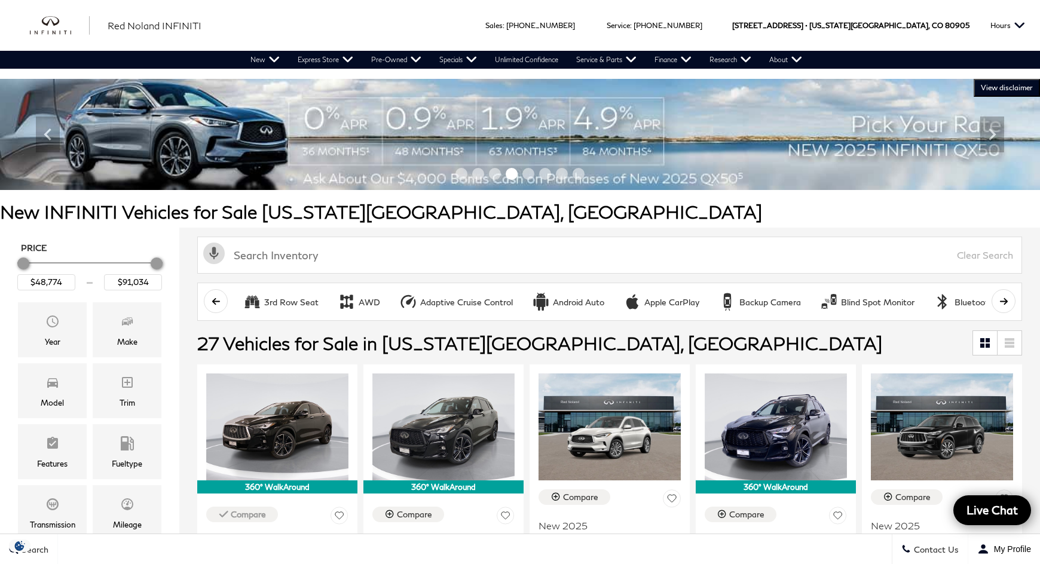
click at [381, 147] on img at bounding box center [520, 134] width 1040 height 111
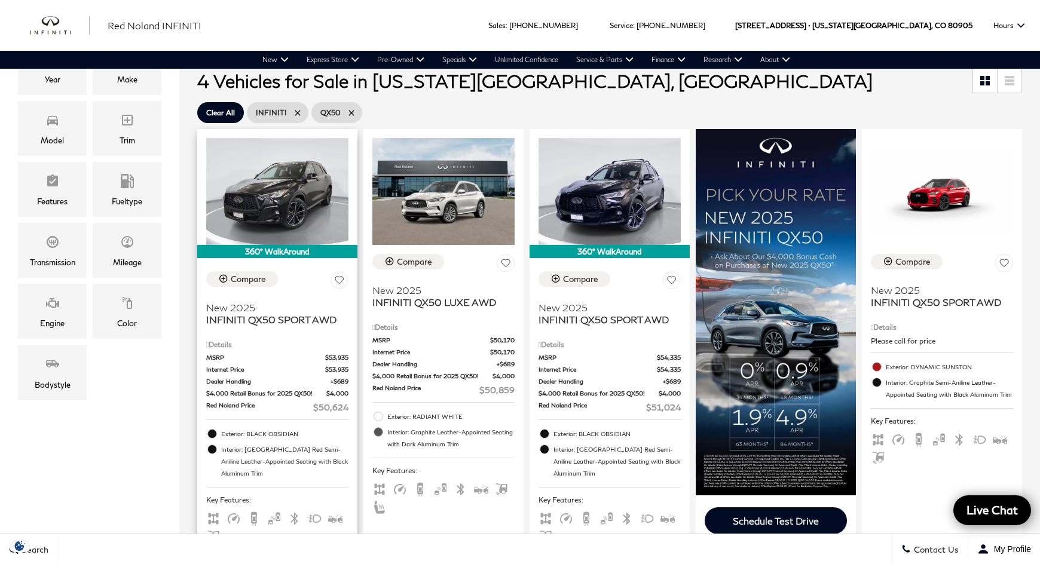
scroll to position [199, 0]
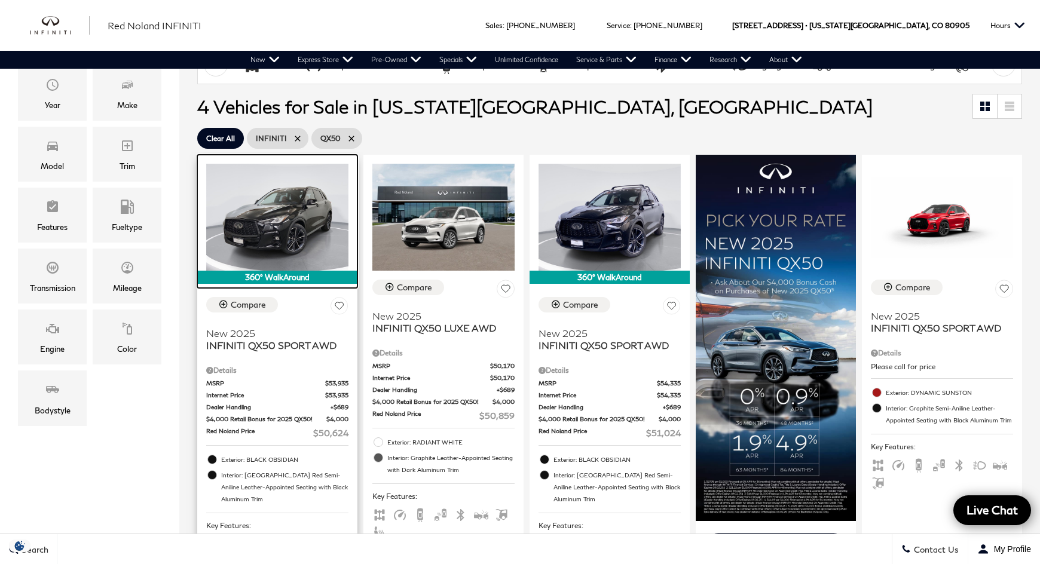
click at [282, 232] on img at bounding box center [277, 217] width 142 height 107
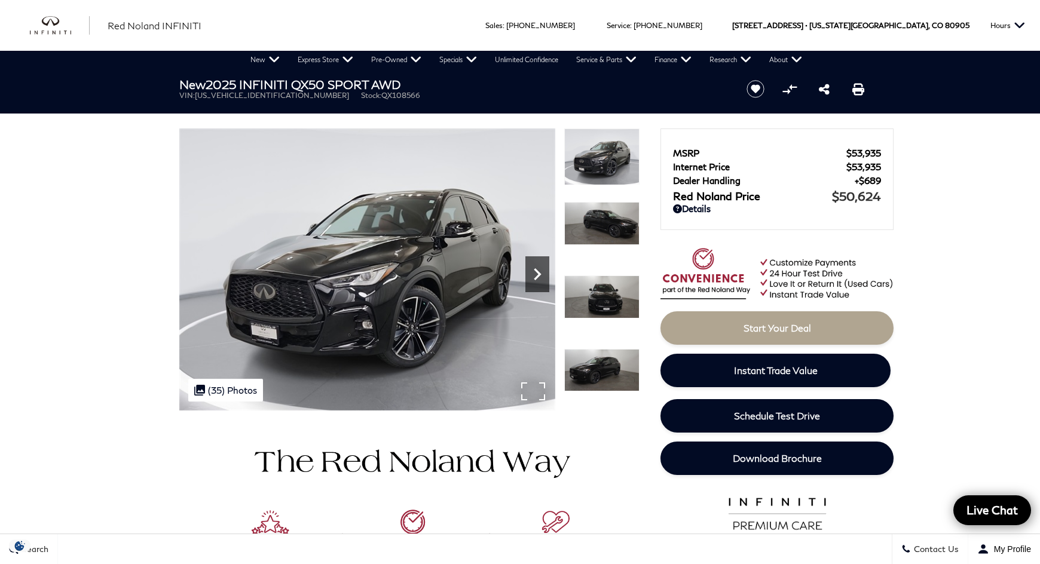
click at [537, 274] on icon "Next" at bounding box center [537, 274] width 24 height 24
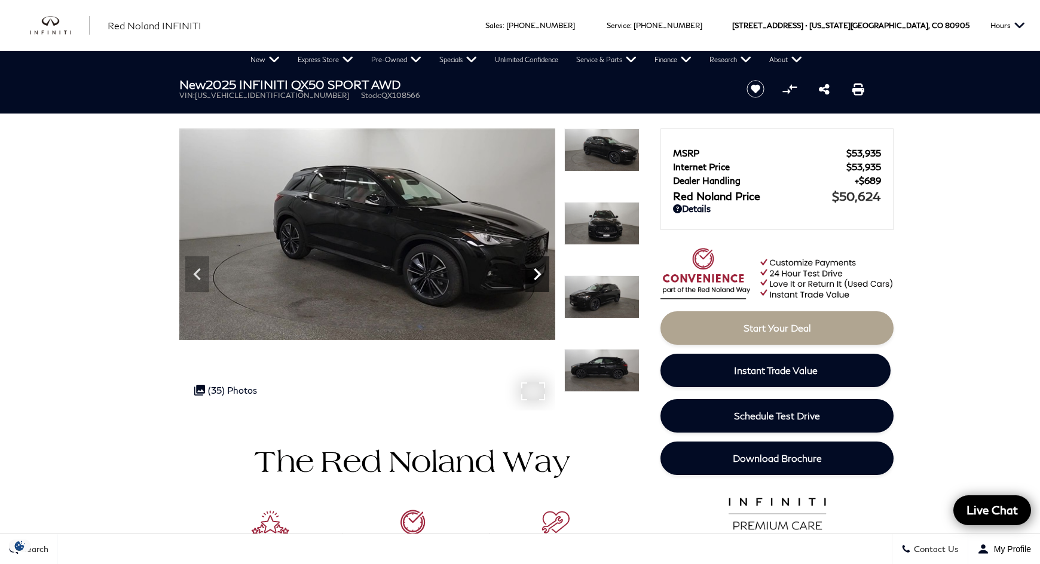
click at [537, 274] on icon "Next" at bounding box center [537, 274] width 24 height 24
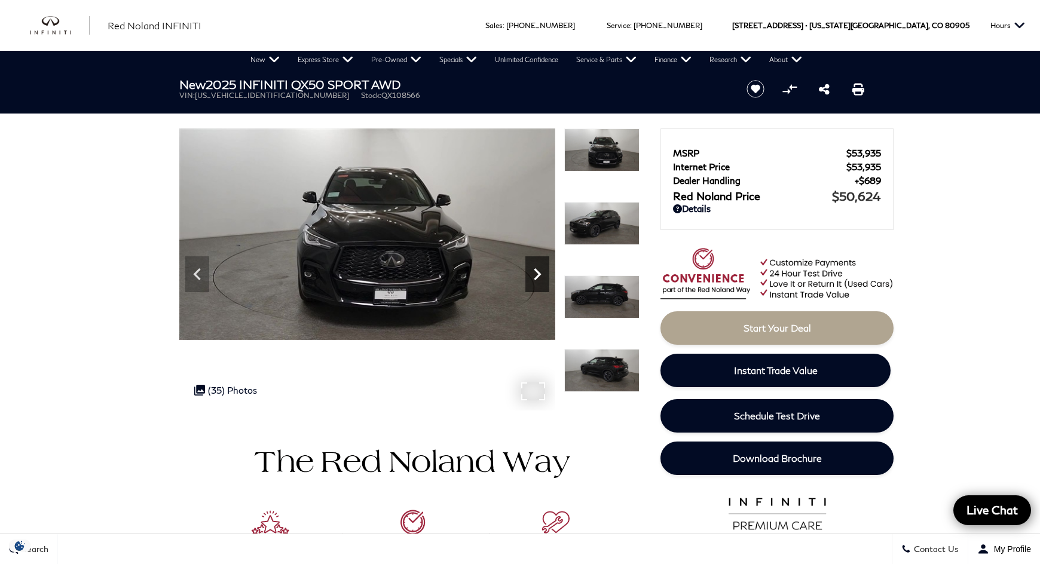
click at [548, 275] on icon "Next" at bounding box center [537, 274] width 24 height 24
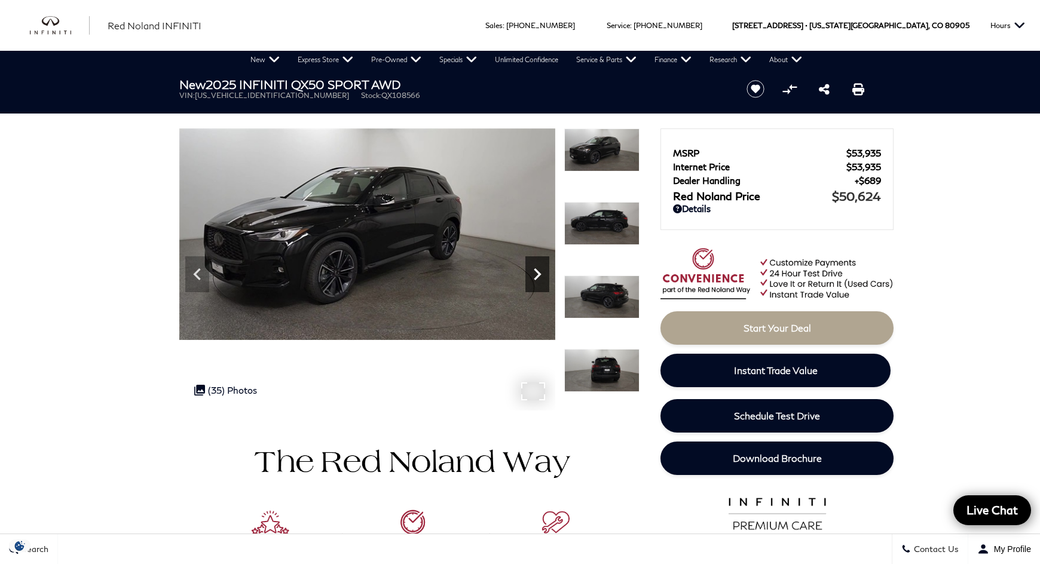
click at [542, 272] on icon "Next" at bounding box center [537, 274] width 24 height 24
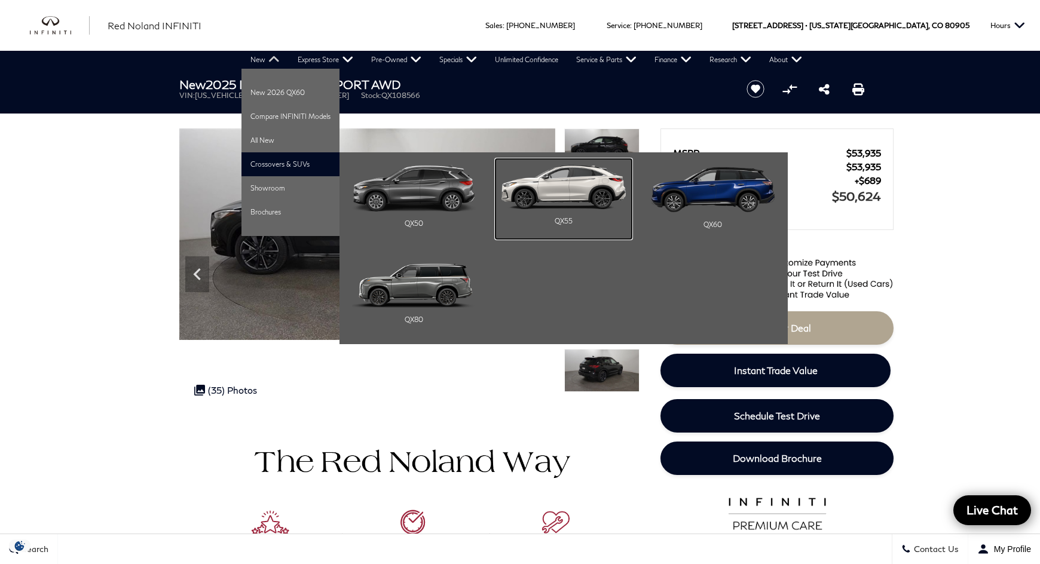
click at [563, 218] on div "QX55" at bounding box center [563, 221] width 124 height 24
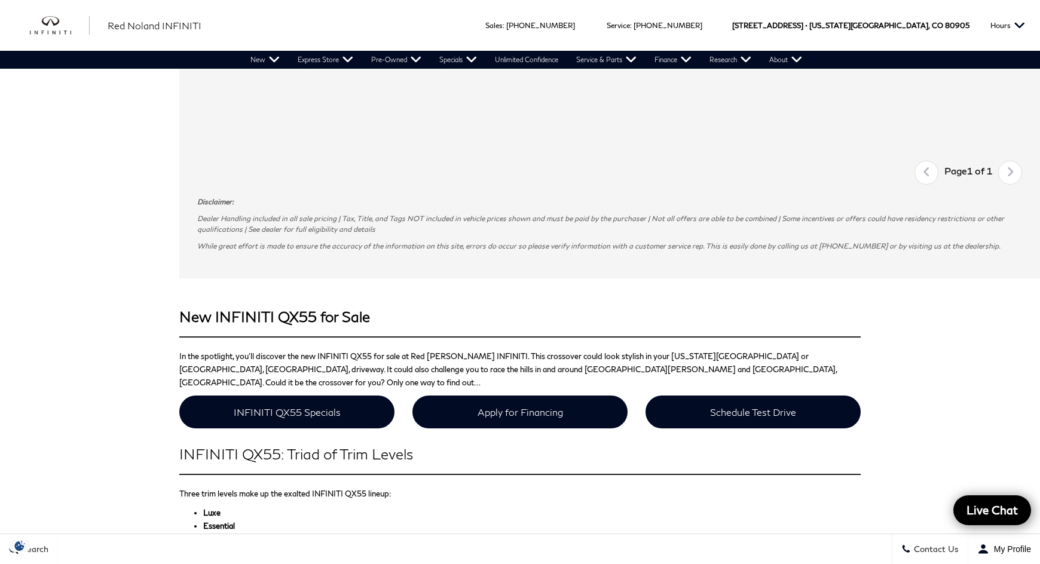
scroll to position [897, 0]
